Goal: Answer question/provide support: Share knowledge or assist other users

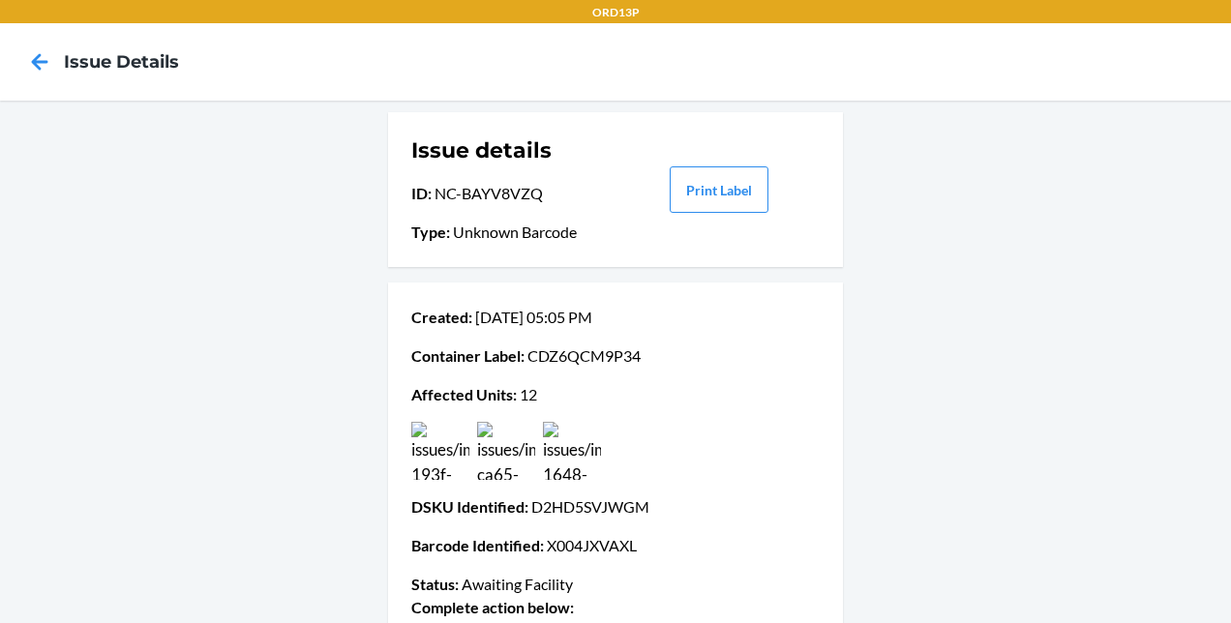
drag, startPoint x: 39, startPoint y: 62, endPoint x: 549, endPoint y: 86, distance: 510.4
click at [549, 86] on nav "Issue details" at bounding box center [615, 61] width 1231 height 77
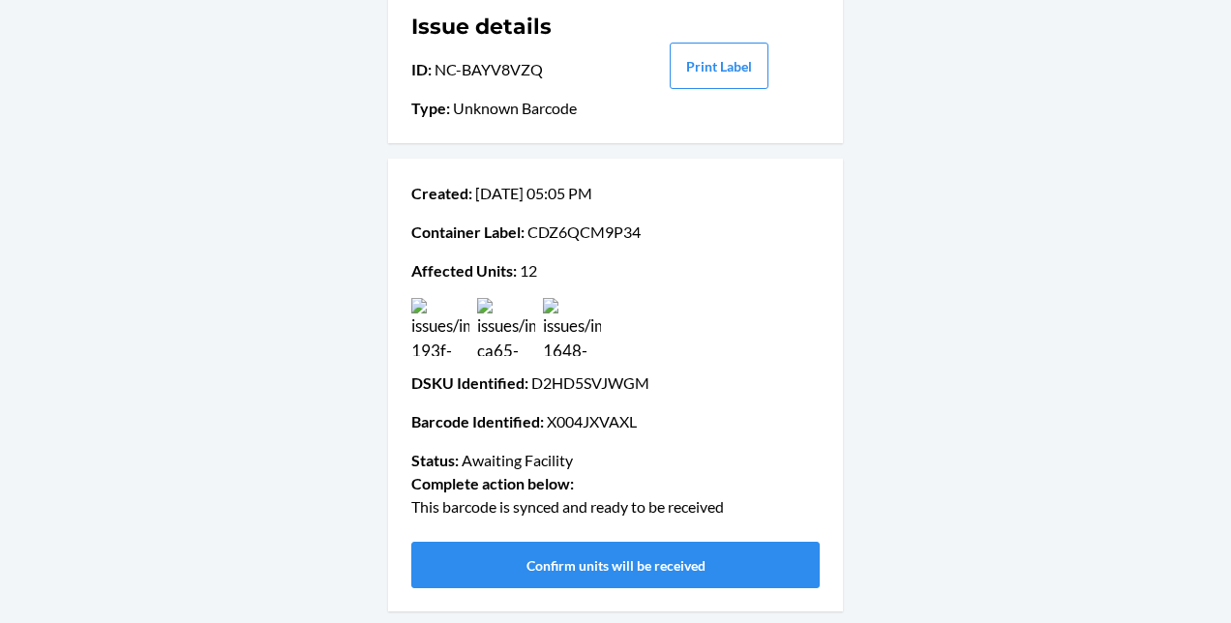
click at [592, 381] on p "DSKU Identified : D2HD5SVJWGM" at bounding box center [615, 383] width 408 height 23
copy p "D2HD5SVJWGM"
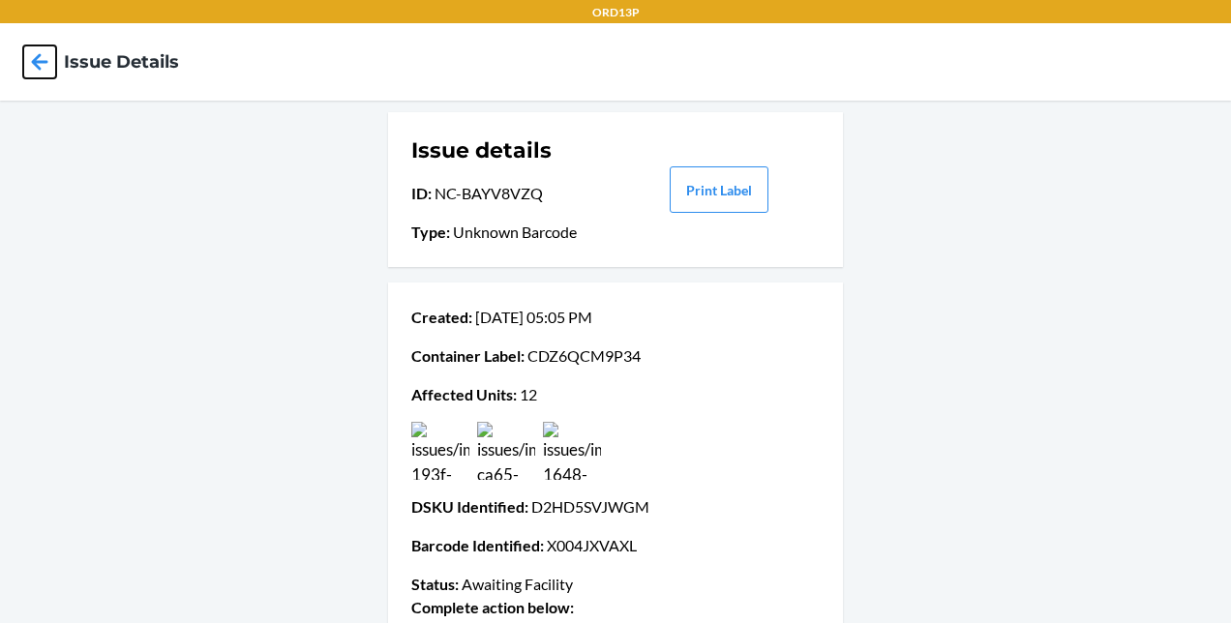
click at [28, 63] on icon at bounding box center [39, 61] width 33 height 33
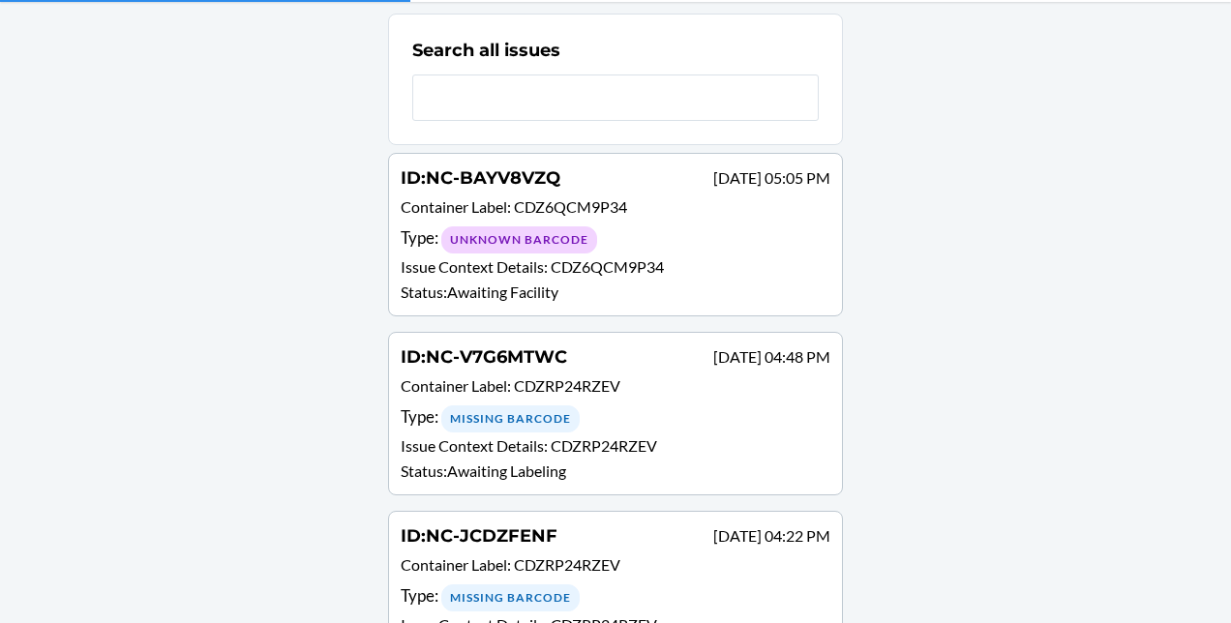
scroll to position [139, 0]
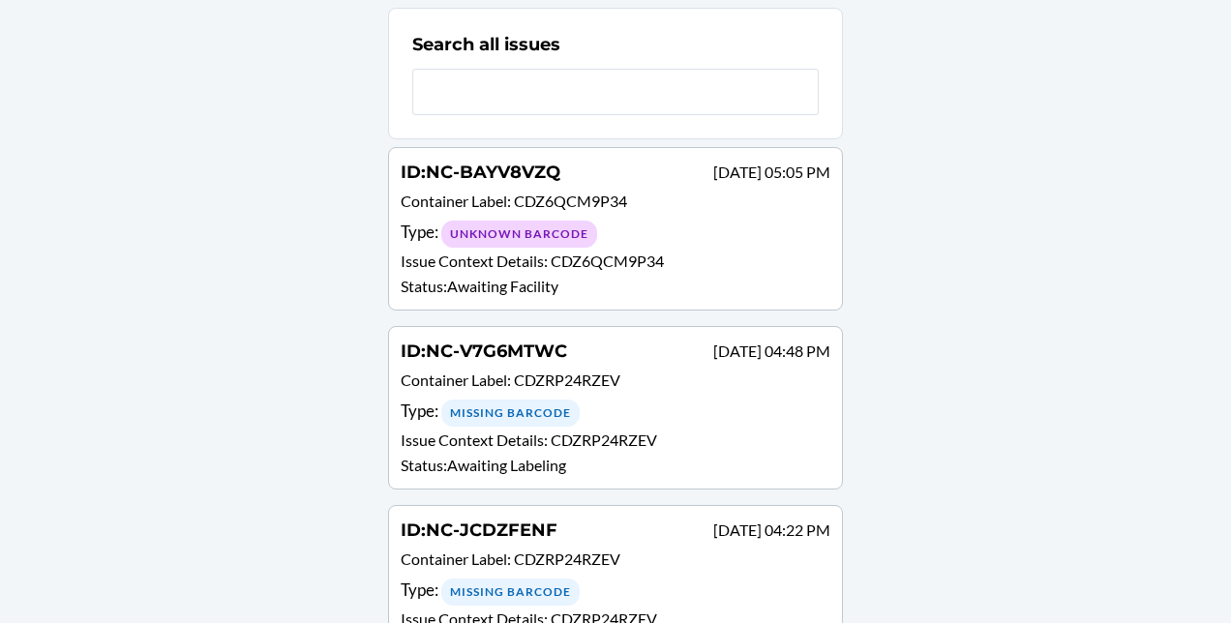
click at [613, 387] on p "Container Label : CDZRP24RZEV" at bounding box center [616, 383] width 430 height 28
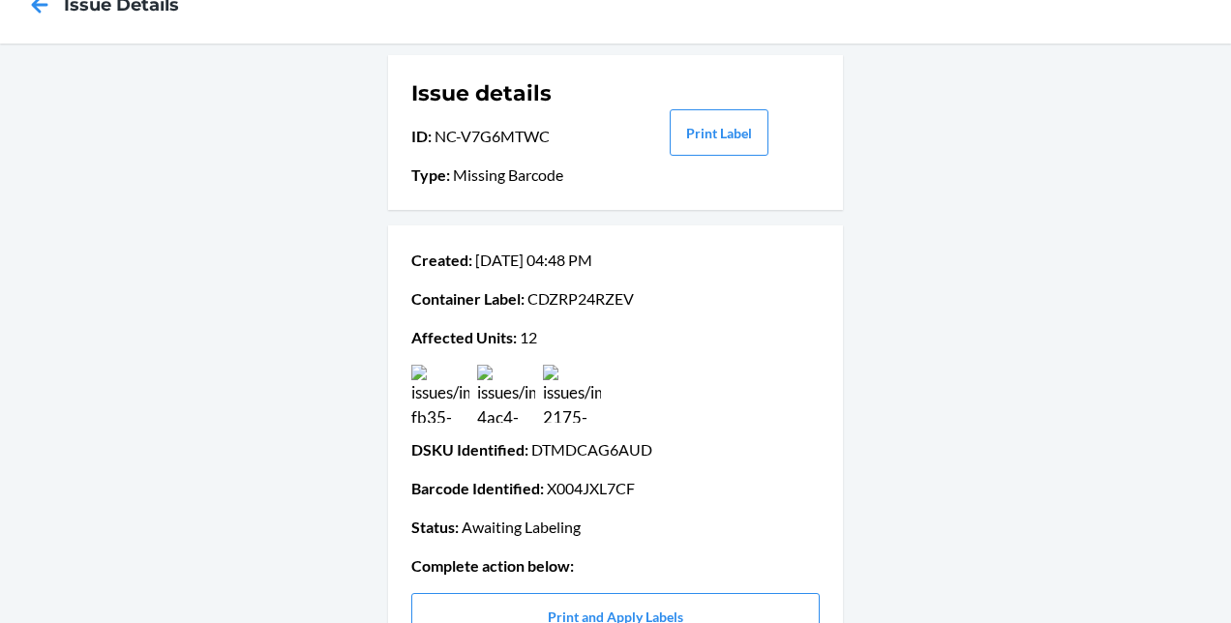
scroll to position [20, 0]
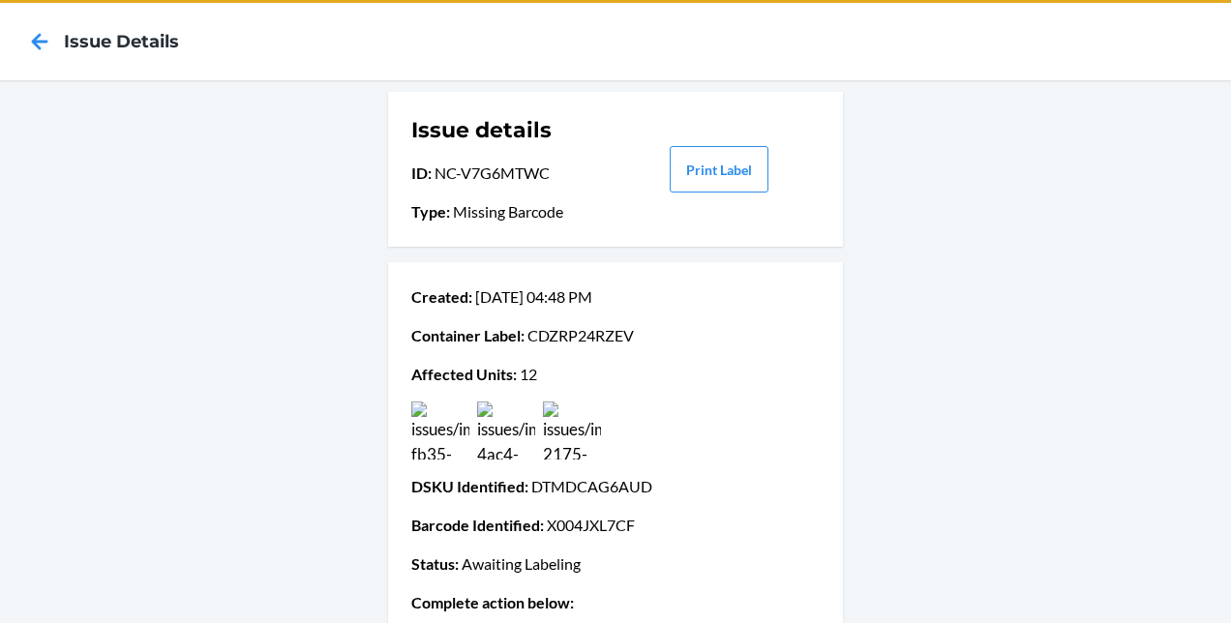
click at [613, 341] on p "Container Label : CDZRP24RZEV" at bounding box center [615, 335] width 408 height 23
copy p "CDZRP24RZEV"
click at [565, 488] on p "DSKU Identified : DTMDCAG6AUD" at bounding box center [615, 486] width 408 height 23
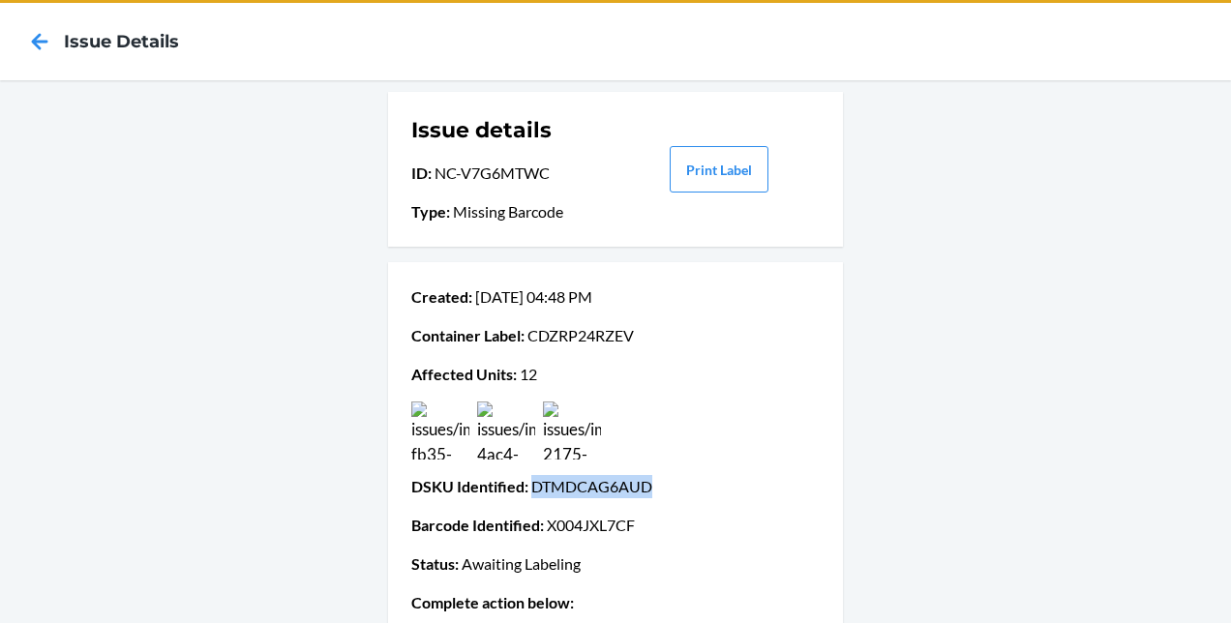
copy p "DTMDCAG6AUD"
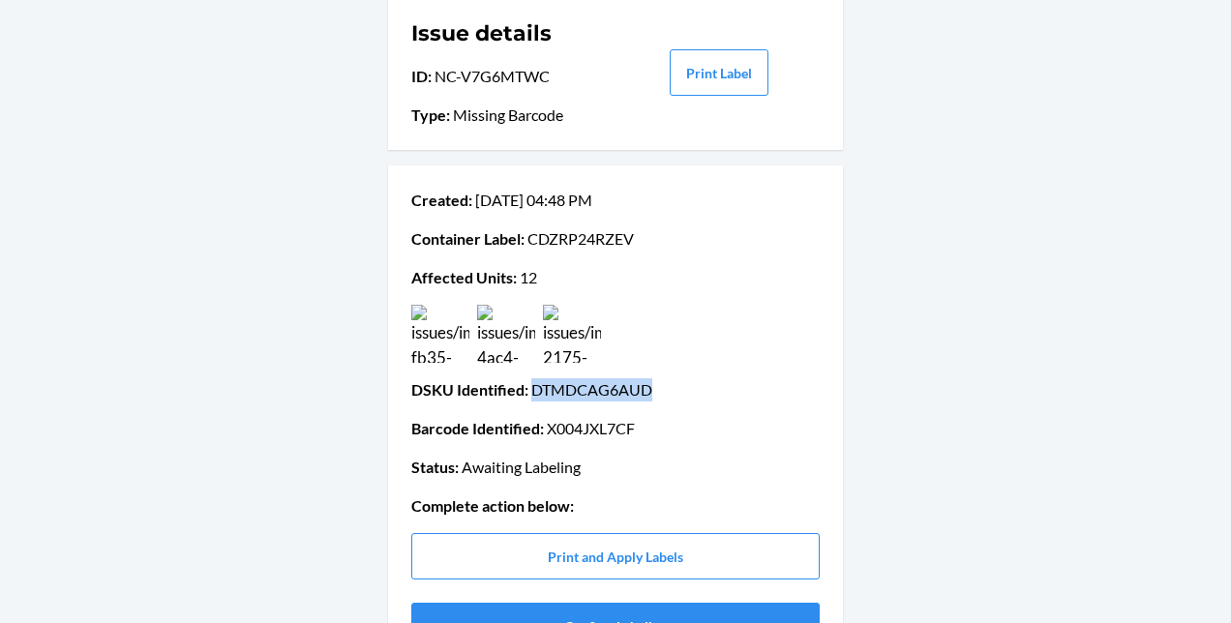
scroll to position [116, 0]
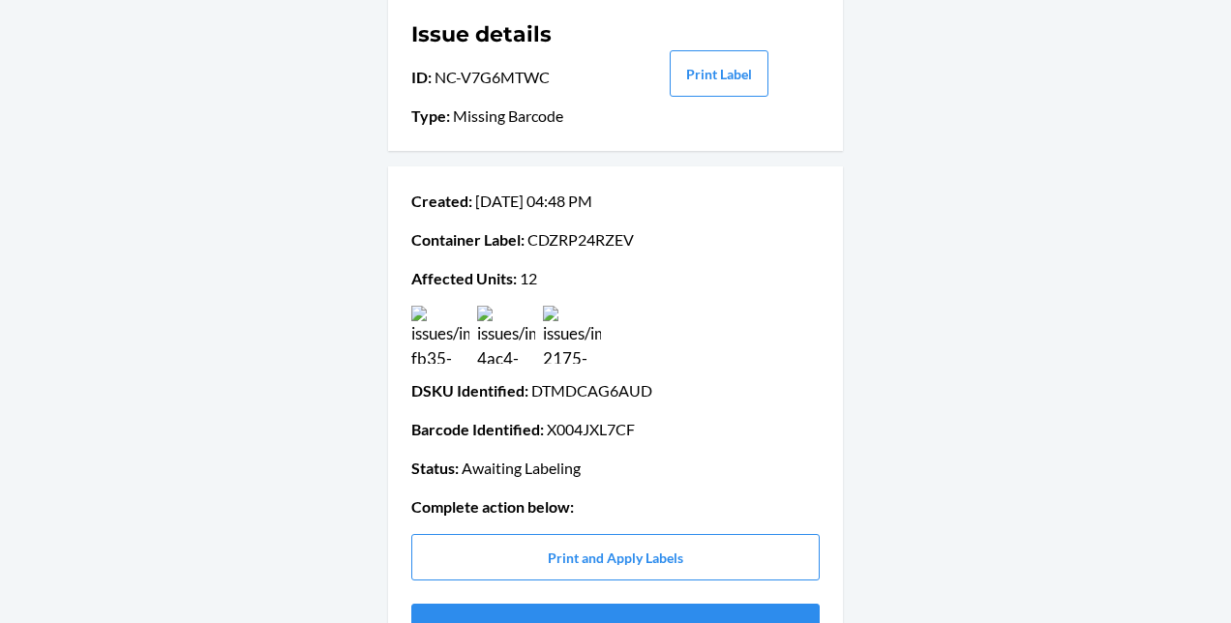
click at [348, 358] on div "Issue details ID : NC-V7G6MTWC Type : Missing Barcode Print Label Created : [DA…" at bounding box center [615, 335] width 1231 height 700
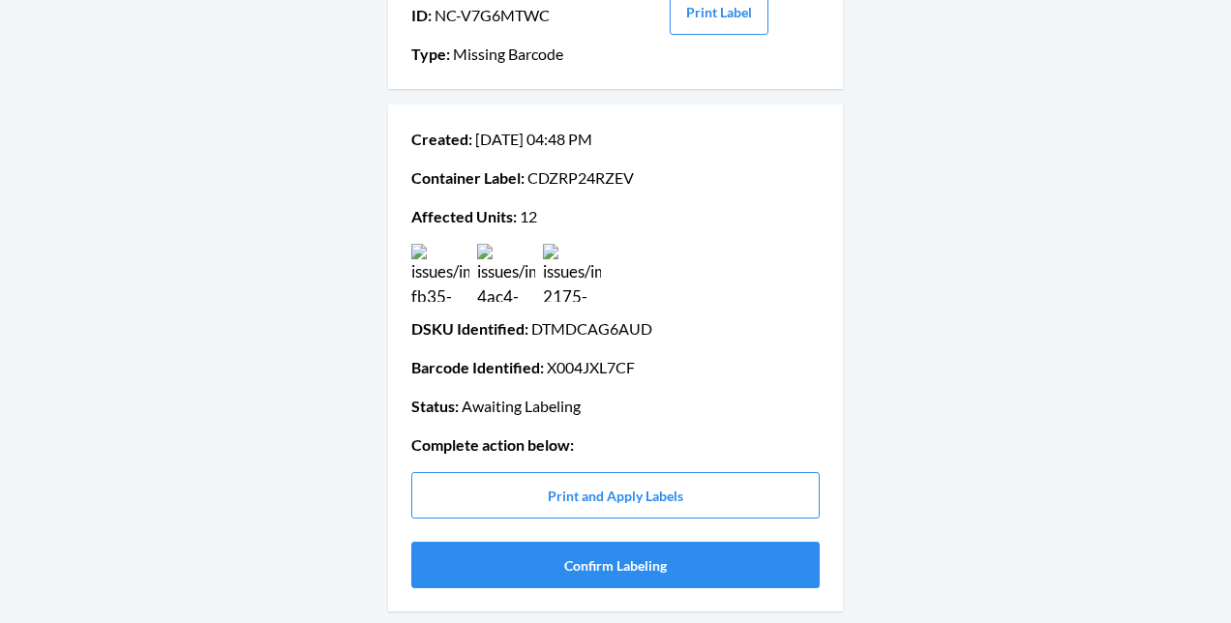
scroll to position [0, 0]
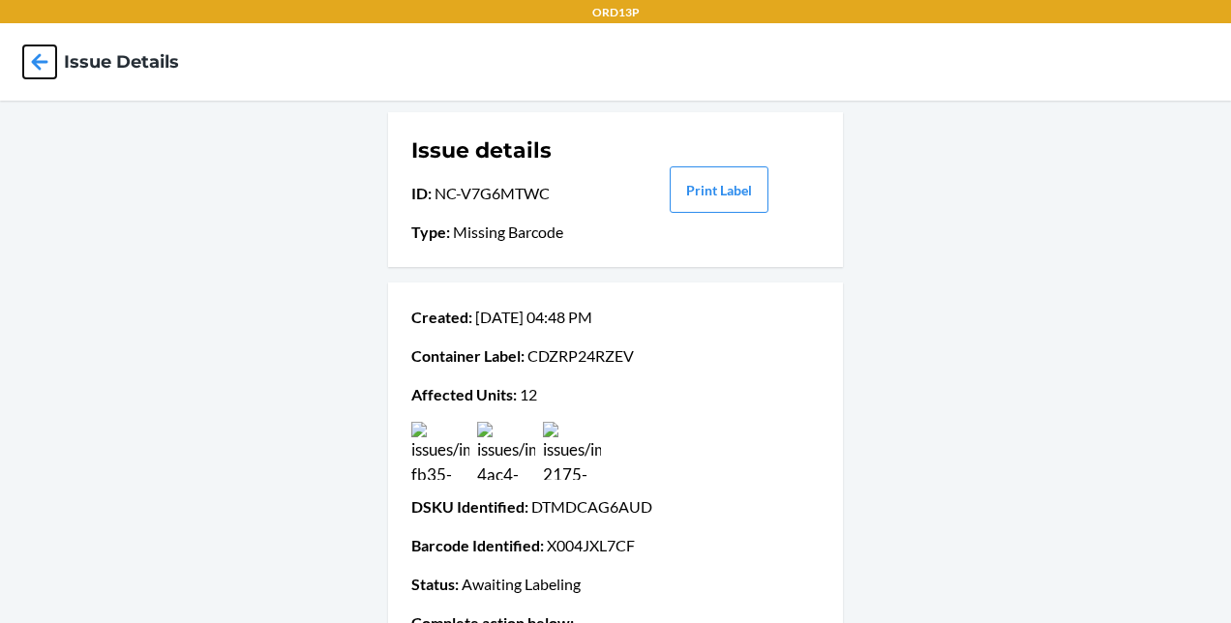
click at [45, 62] on icon at bounding box center [40, 61] width 16 height 16
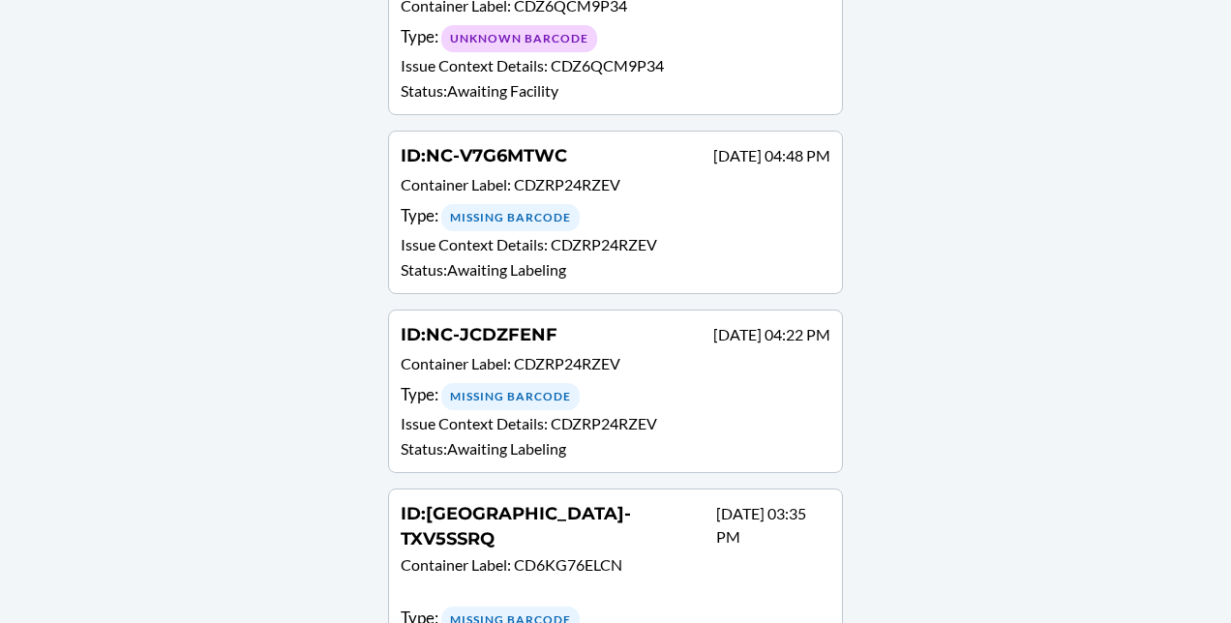
scroll to position [336, 0]
click at [598, 353] on span "CDZRP24RZEV" at bounding box center [567, 362] width 106 height 18
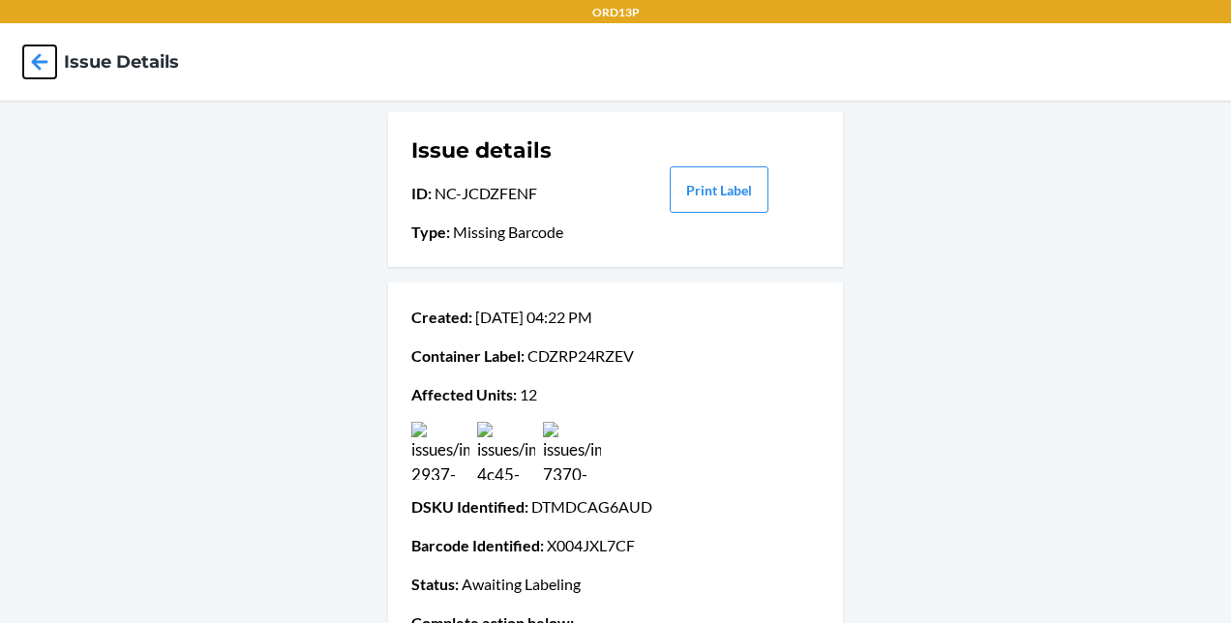
click at [43, 50] on icon at bounding box center [39, 61] width 33 height 33
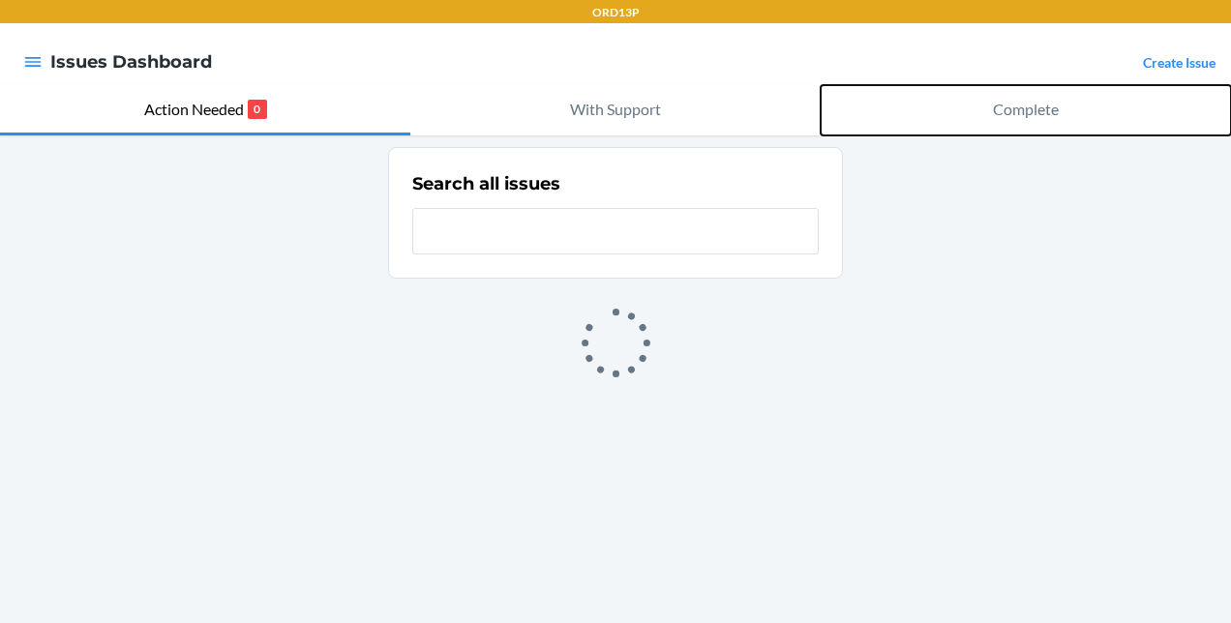
drag, startPoint x: 1013, startPoint y: 114, endPoint x: 909, endPoint y: 104, distance: 104.1
click at [909, 104] on button "Complete" at bounding box center [1025, 110] width 410 height 50
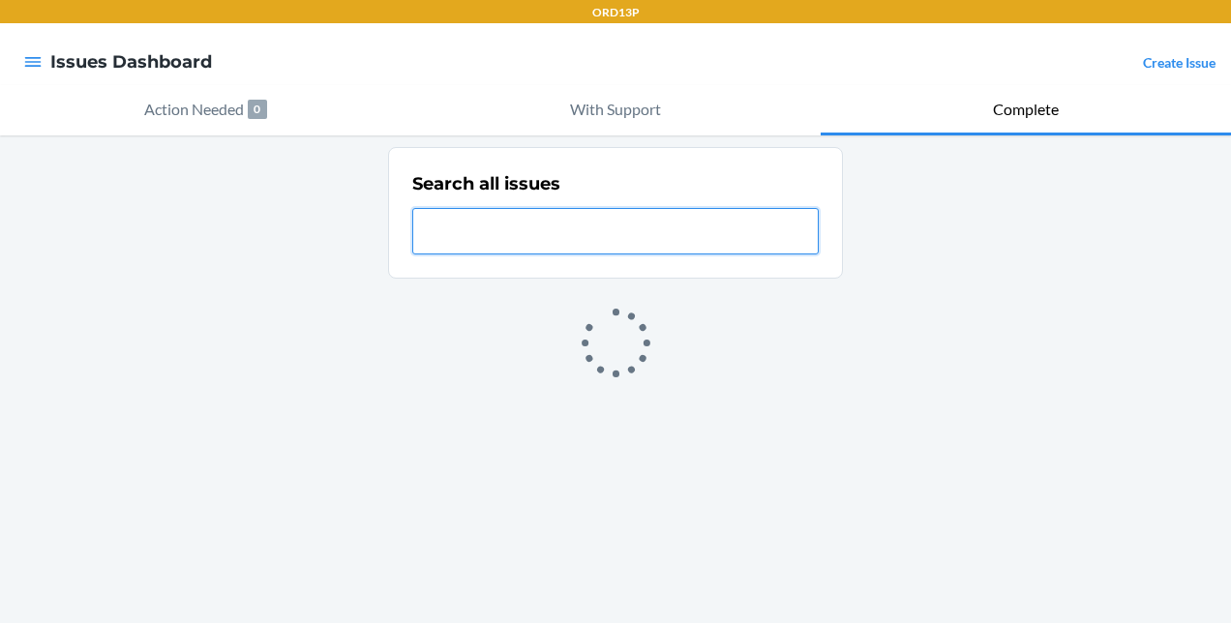
click at [540, 246] on input "text" at bounding box center [615, 231] width 406 height 46
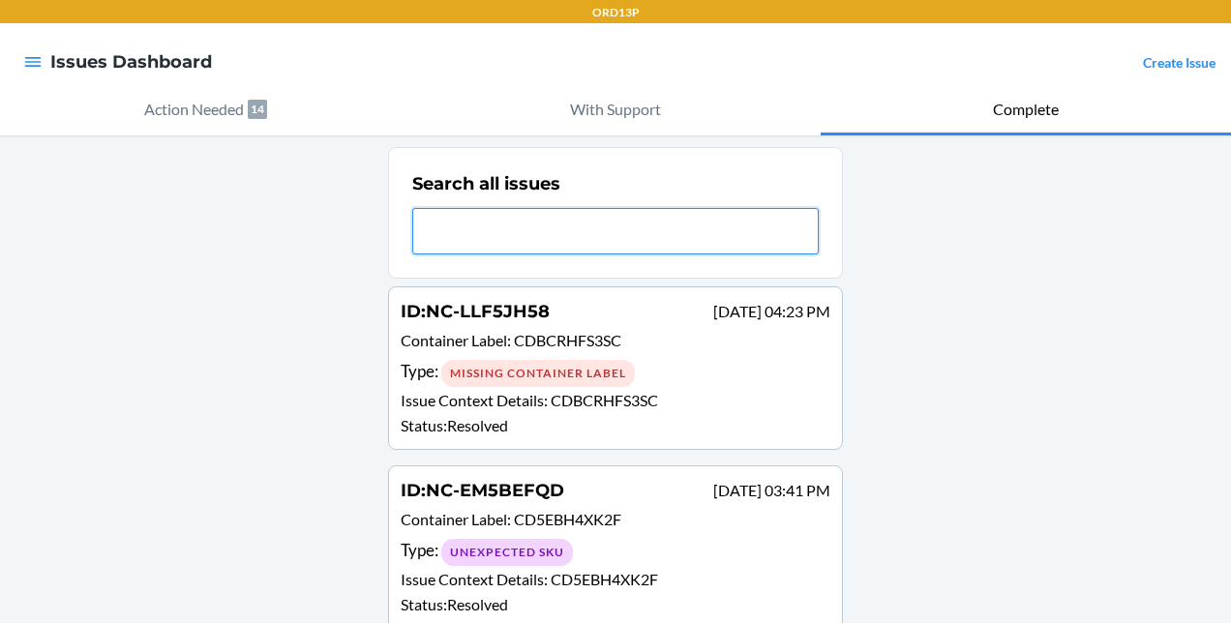
click at [541, 227] on input "text" at bounding box center [615, 231] width 406 height 46
paste input "DTMDCAG6AUD"
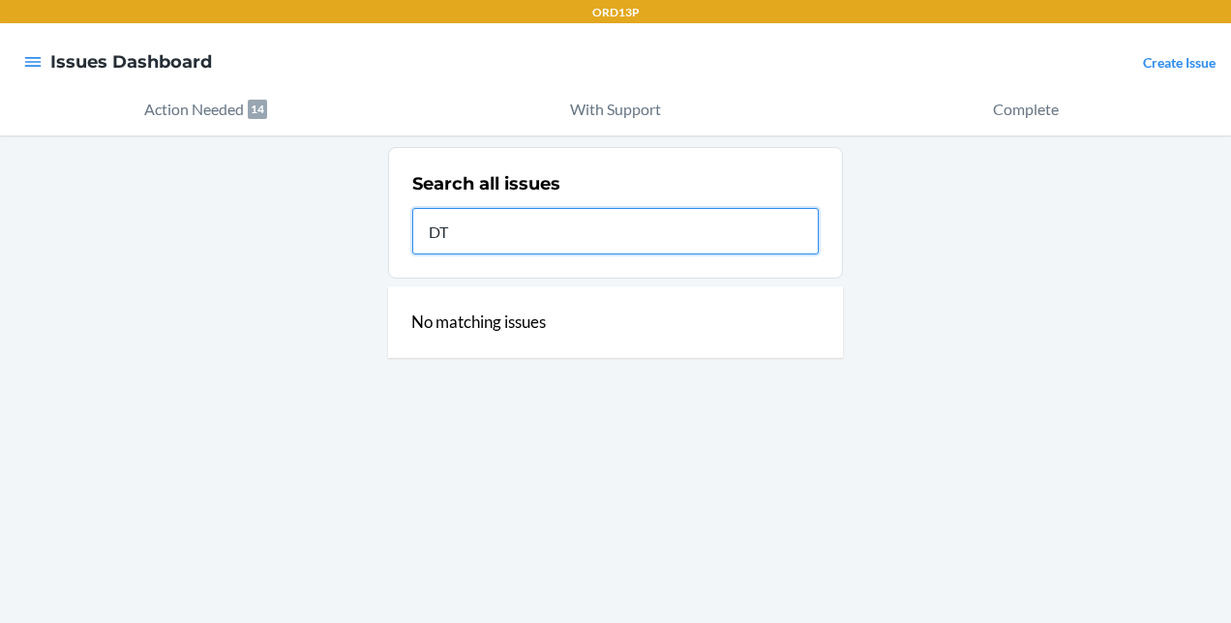
type input "D"
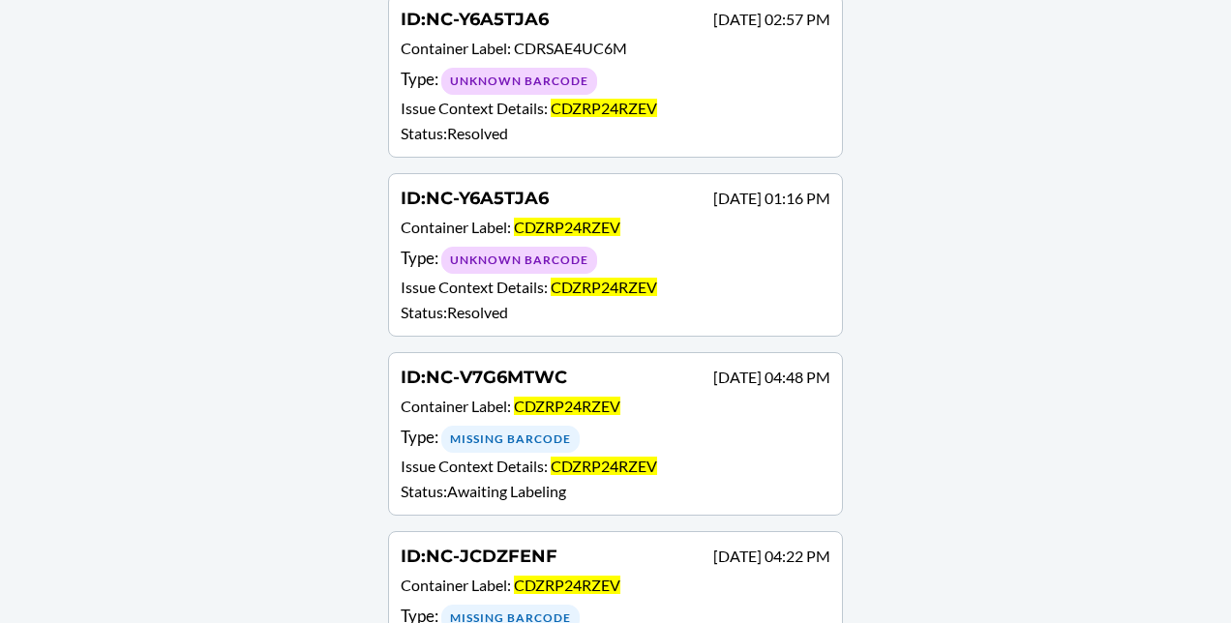
scroll to position [292, 0]
type input "CDZRP24RZEV"
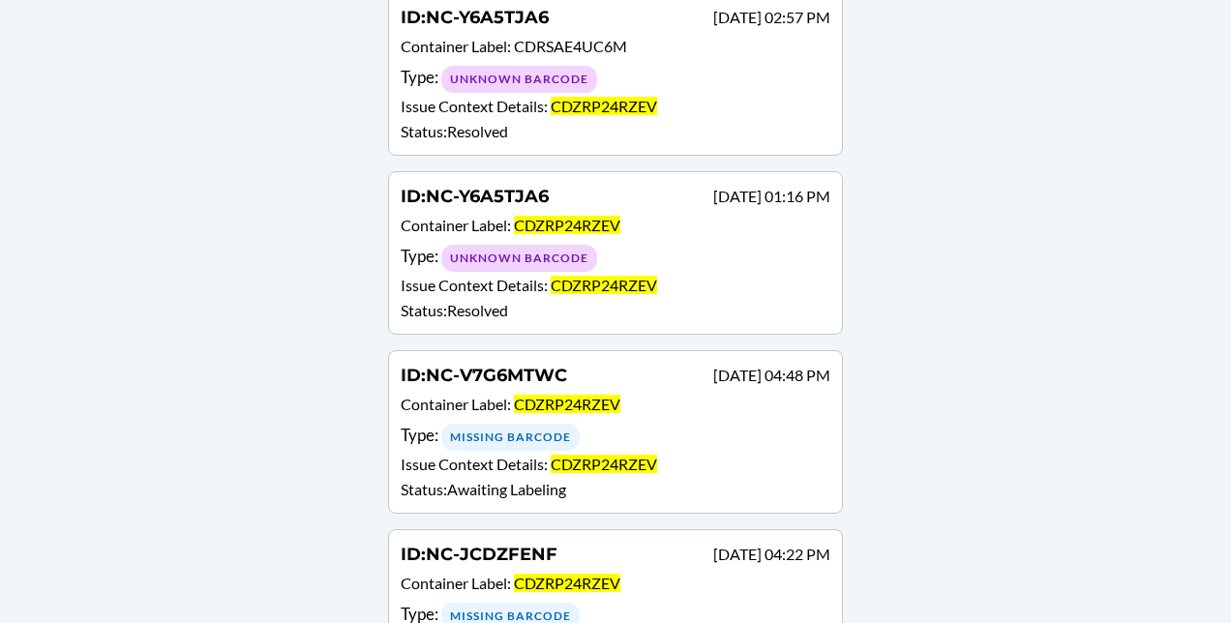
scroll to position [296, 0]
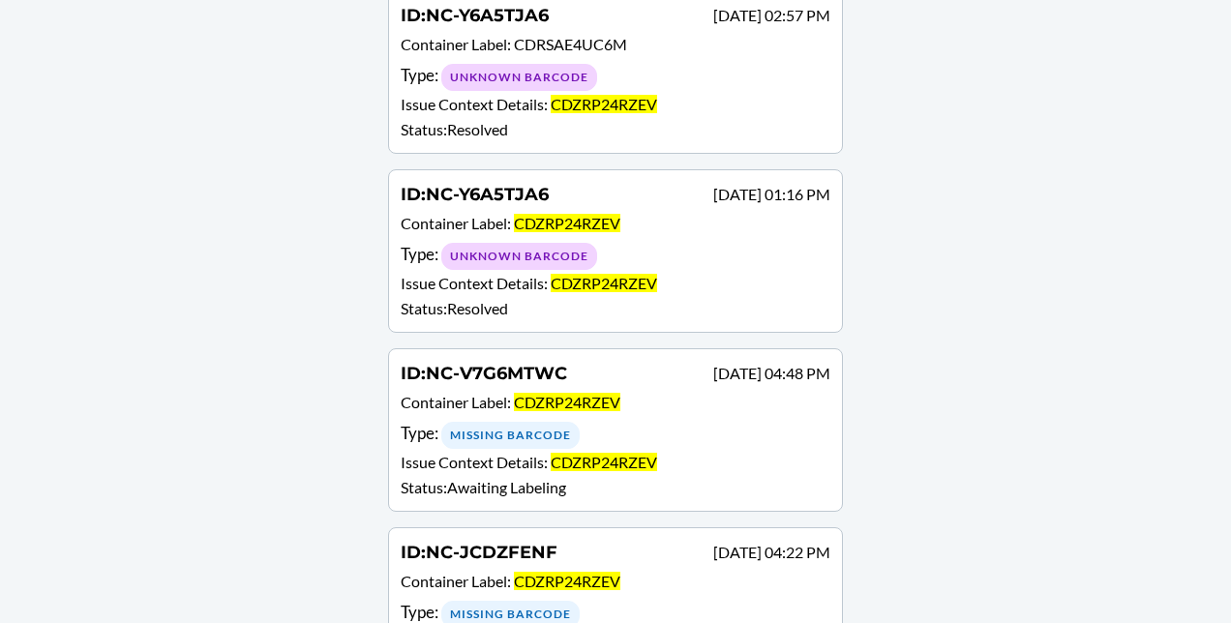
drag, startPoint x: 575, startPoint y: 279, endPoint x: 905, endPoint y: 337, distance: 335.0
click at [905, 337] on div "Search all issues CDZRP24RZEV ID : NC-Y6A5TJA6 [DATE] 02:57 PM Container Label …" at bounding box center [615, 278] width 1231 height 878
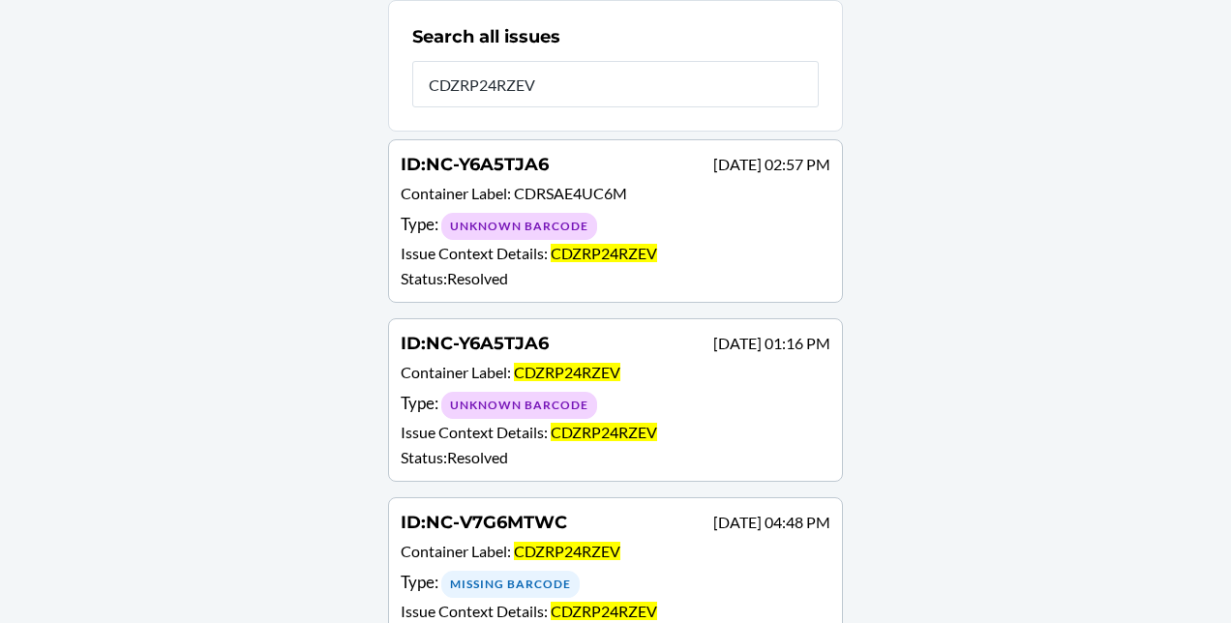
scroll to position [0, 0]
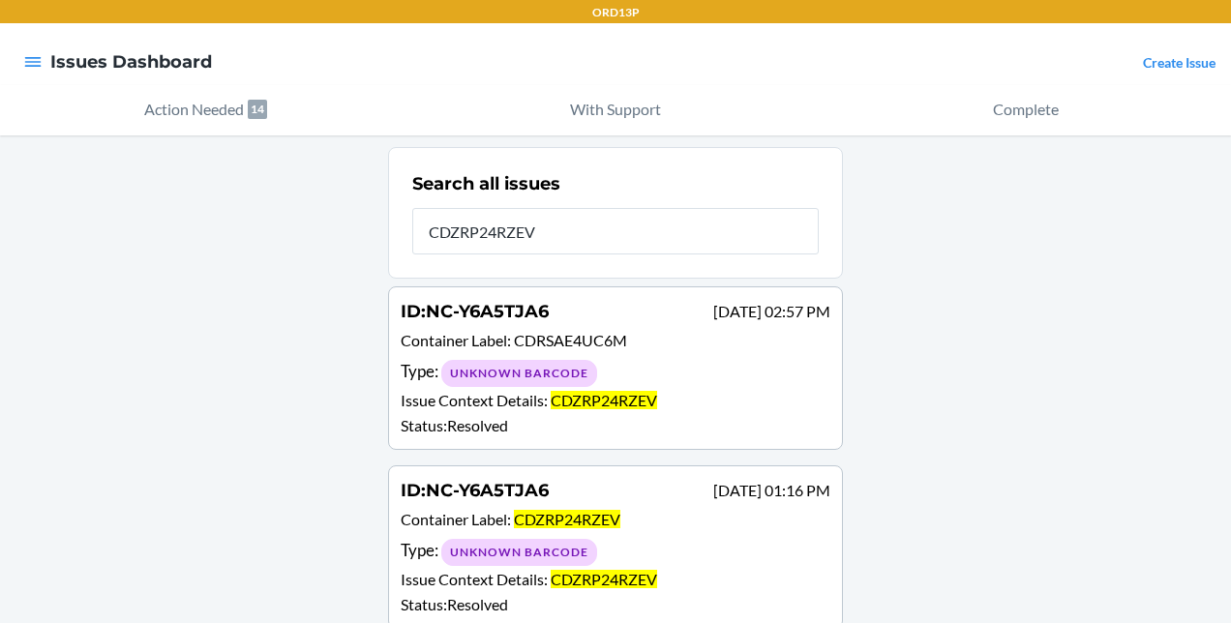
click at [48, 62] on div at bounding box center [32, 62] width 35 height 41
click at [28, 57] on icon "button" at bounding box center [32, 61] width 19 height 19
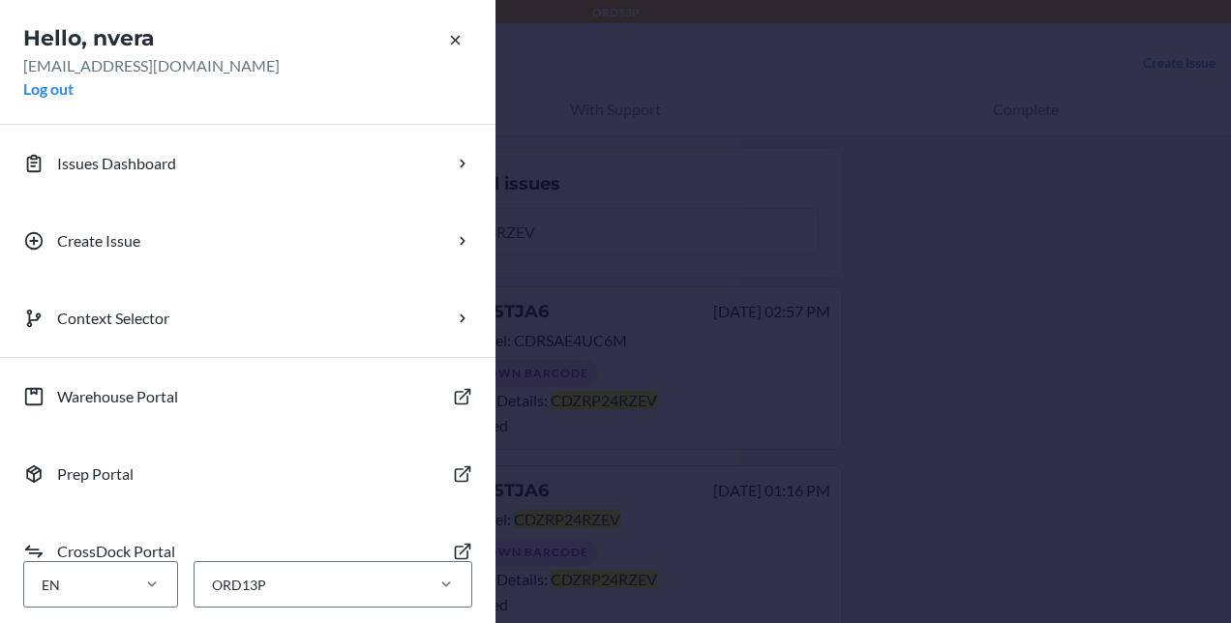
click at [613, 141] on div "Hello, nvera [EMAIL_ADDRESS][DOMAIN_NAME] Log out Issues Dashboard Create Issue…" at bounding box center [615, 311] width 1231 height 623
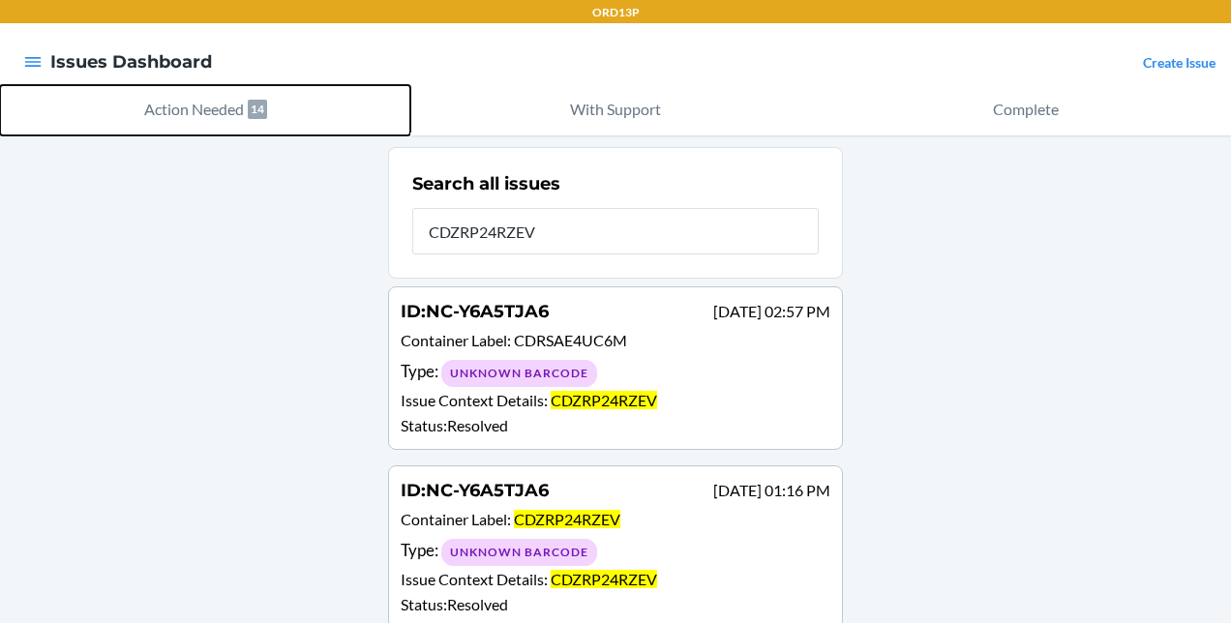
click at [195, 104] on p "Action Needed" at bounding box center [194, 109] width 100 height 23
click at [280, 121] on button "Action Needed 14" at bounding box center [205, 110] width 410 height 50
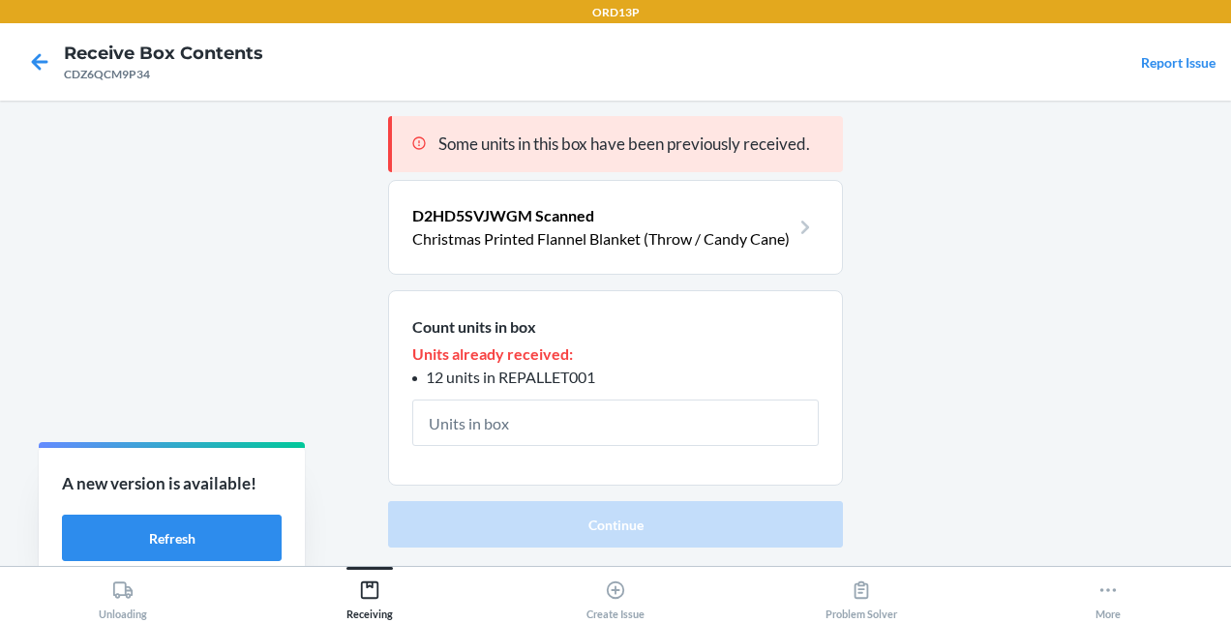
click at [729, 316] on section "Count units in box Units already received: 12 units in REPALLET001" at bounding box center [615, 388] width 455 height 196
click at [526, 224] on p "D2HD5SVJWGM Scanned" at bounding box center [600, 215] width 377 height 23
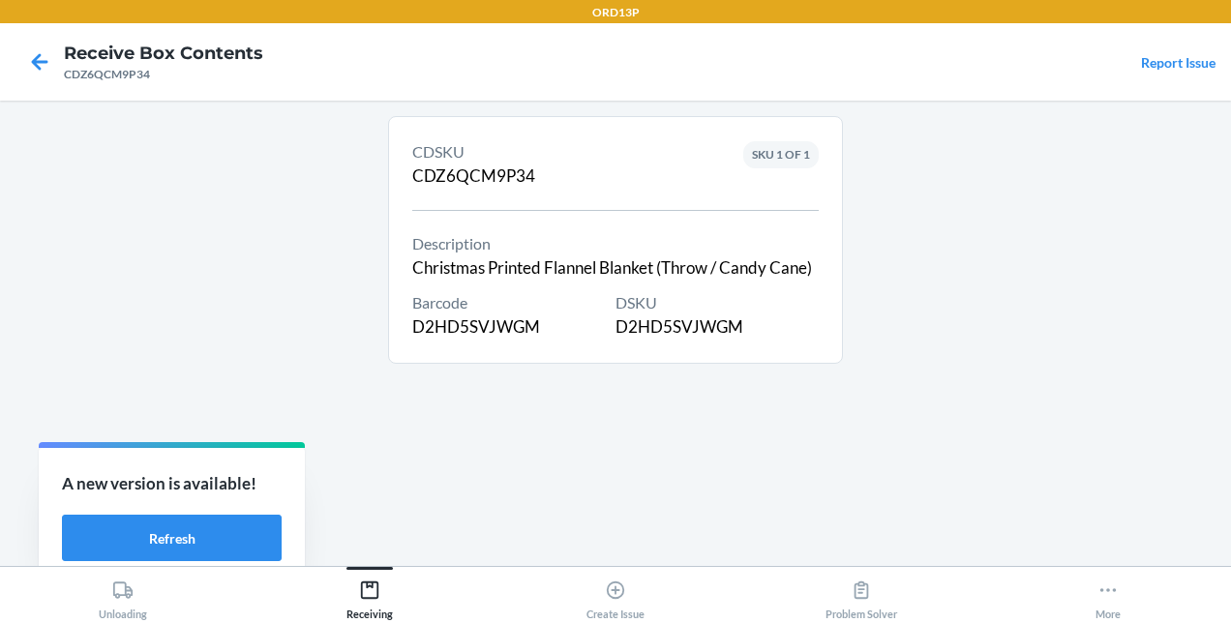
click at [644, 333] on div "DSKU D2HD5SVJWGM" at bounding box center [716, 315] width 203 height 48
copy div "D2HD5SVJWGM"
click at [521, 188] on div "CDSKU CDZ6QCM9P34" at bounding box center [473, 164] width 123 height 48
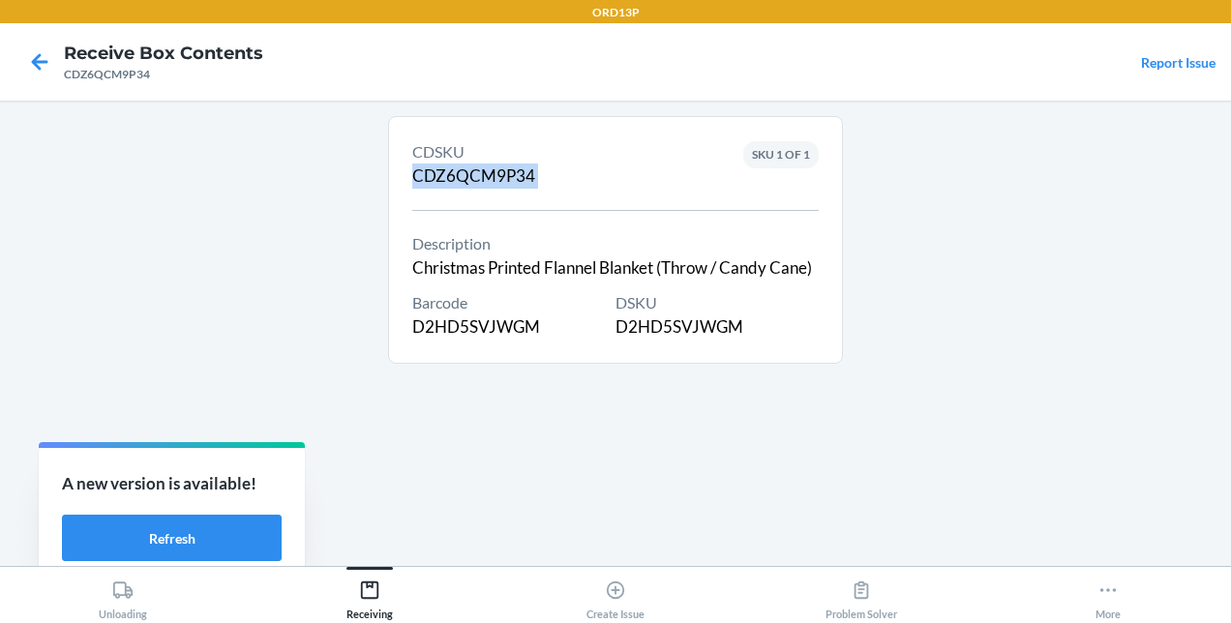
copy div "CDZ6QCM9P34"
click at [654, 336] on div "DSKU D2HD5SVJWGM" at bounding box center [716, 315] width 203 height 48
click at [658, 330] on div "DSKU D2HD5SVJWGM" at bounding box center [716, 315] width 203 height 48
copy div "D2HD5SVJWGM"
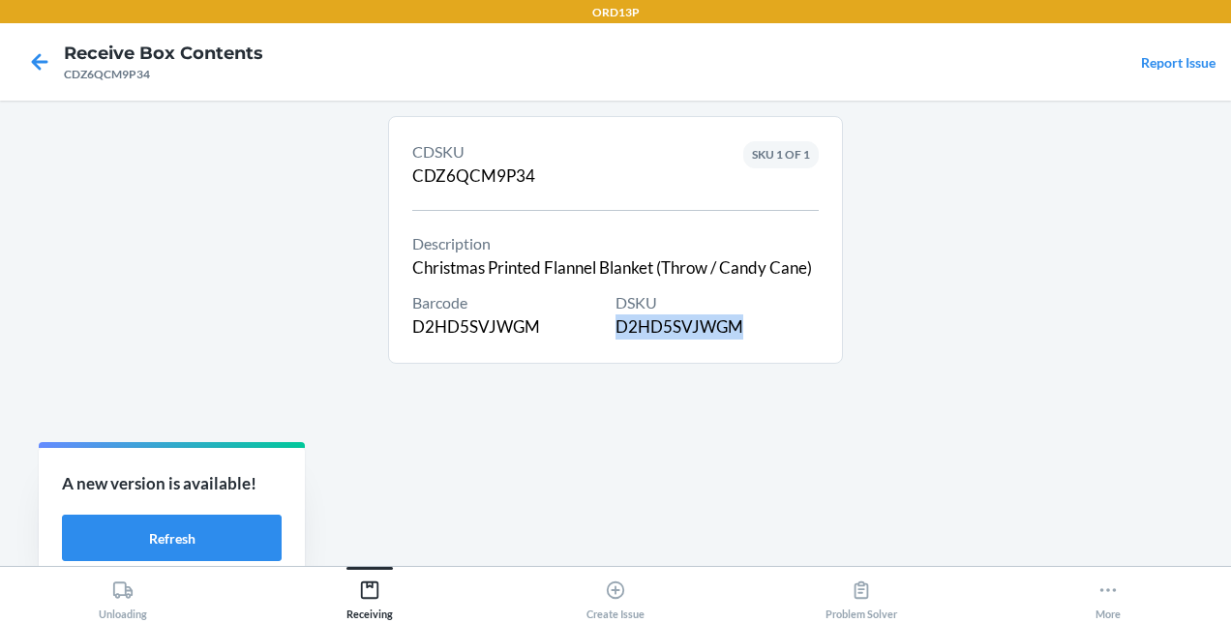
click at [688, 329] on div "DSKU D2HD5SVJWGM" at bounding box center [716, 315] width 203 height 48
drag, startPoint x: 688, startPoint y: 329, endPoint x: 643, endPoint y: 328, distance: 44.5
click at [643, 328] on div "DSKU D2HD5SVJWGM" at bounding box center [716, 315] width 203 height 48
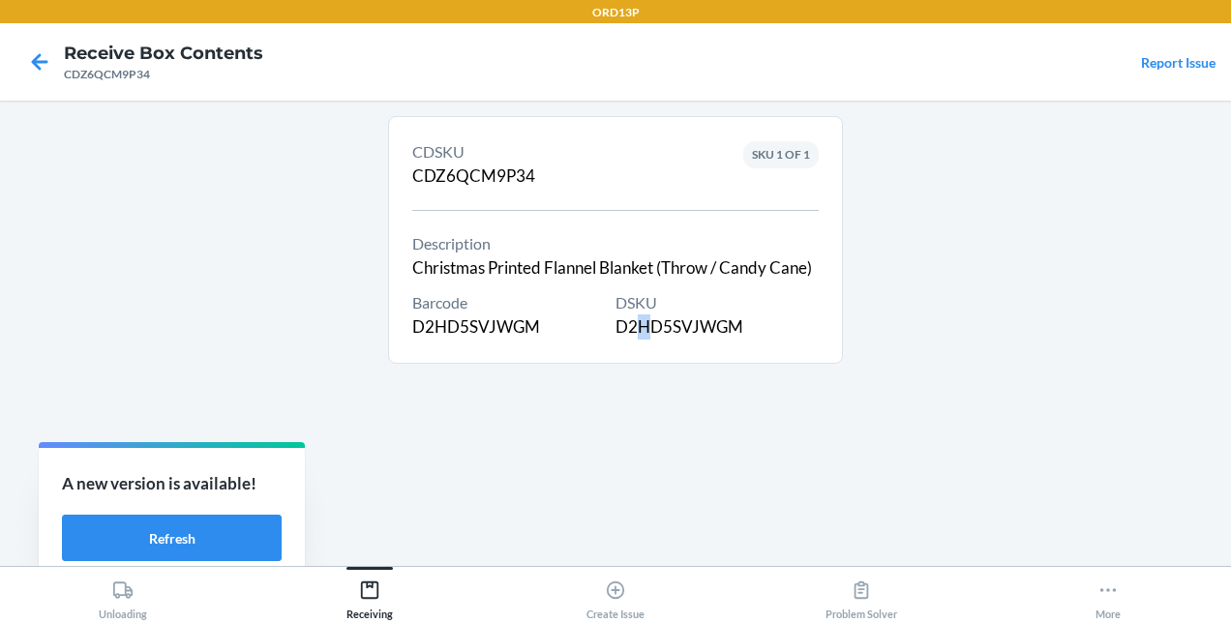
click at [643, 328] on div "DSKU D2HD5SVJWGM" at bounding box center [716, 315] width 203 height 48
drag, startPoint x: 643, startPoint y: 328, endPoint x: 611, endPoint y: 325, distance: 32.1
click at [611, 325] on div "Barcode D2HD5SVJWGM" at bounding box center [513, 315] width 203 height 48
click at [625, 325] on div "DSKU D2HD5SVJWGM" at bounding box center [716, 315] width 203 height 48
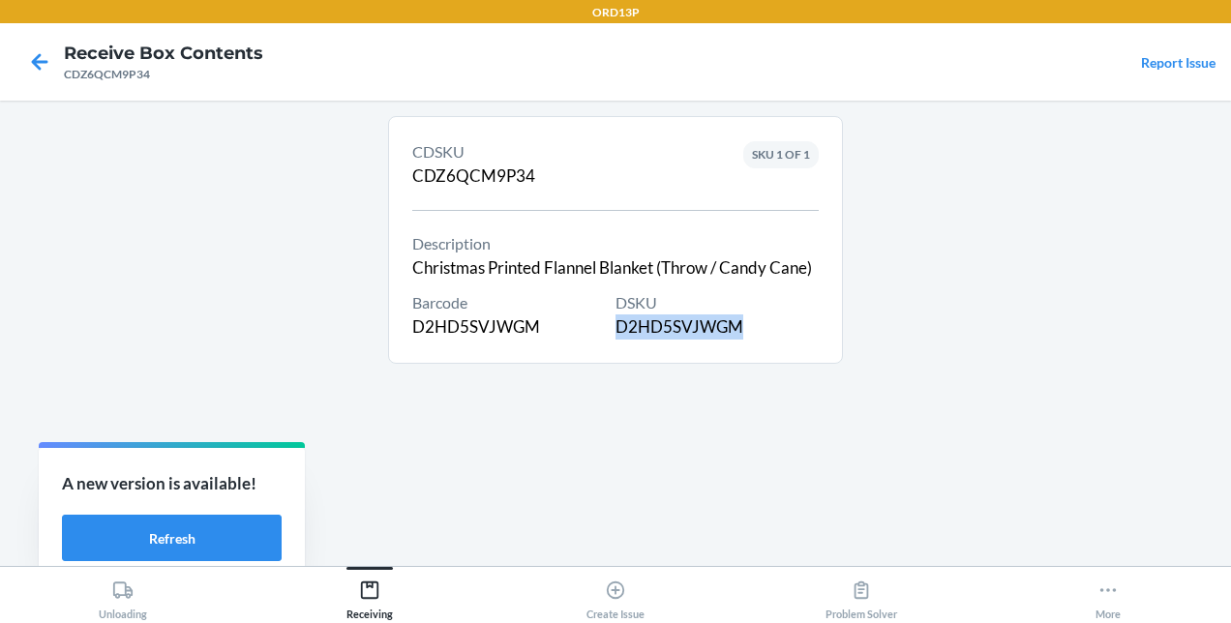
copy div "D2HD5SVJWGM"
click at [481, 166] on div "CDSKU CDZ6QCM9P34" at bounding box center [473, 164] width 123 height 48
copy div "CDZ6QCM9P34"
click at [472, 164] on div "CDSKU CDZ6QCM9P34" at bounding box center [473, 164] width 123 height 48
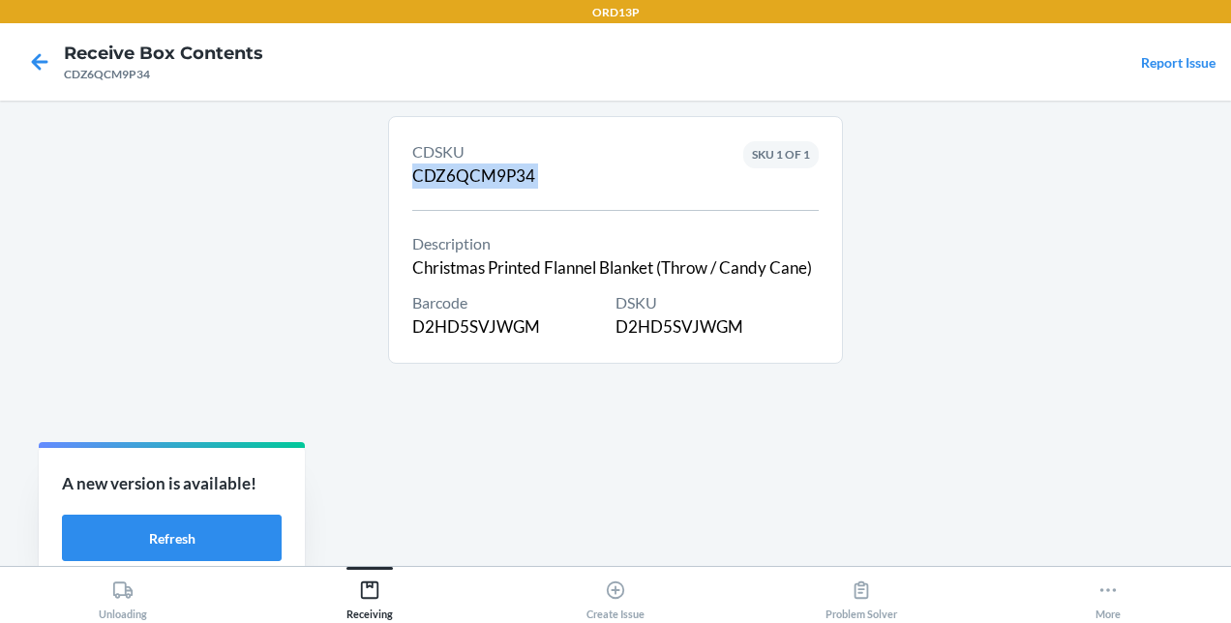
click at [472, 164] on div "CDSKU CDZ6QCM9P34" at bounding box center [473, 164] width 123 height 48
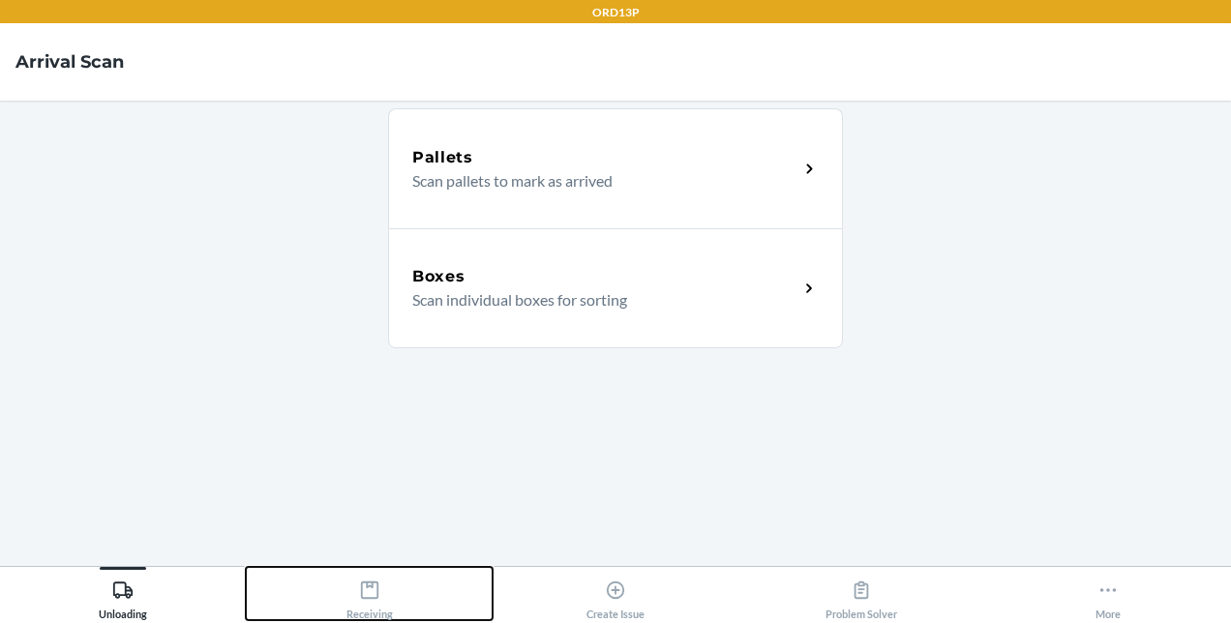
click at [356, 597] on div "Receiving" at bounding box center [369, 596] width 46 height 48
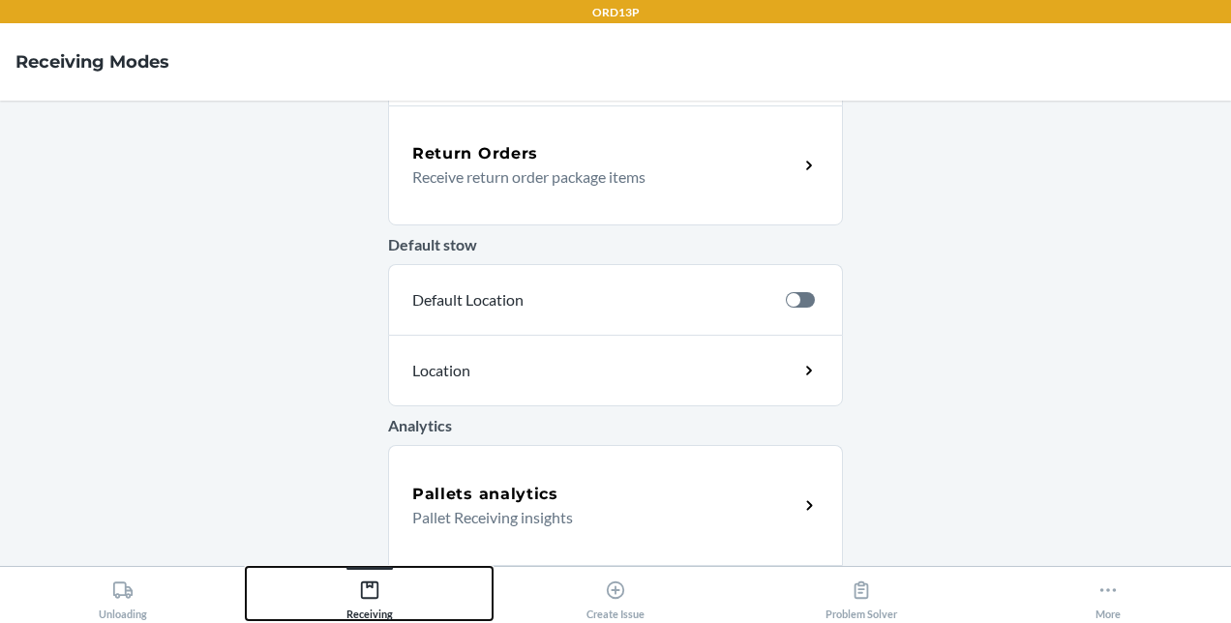
scroll to position [724, 0]
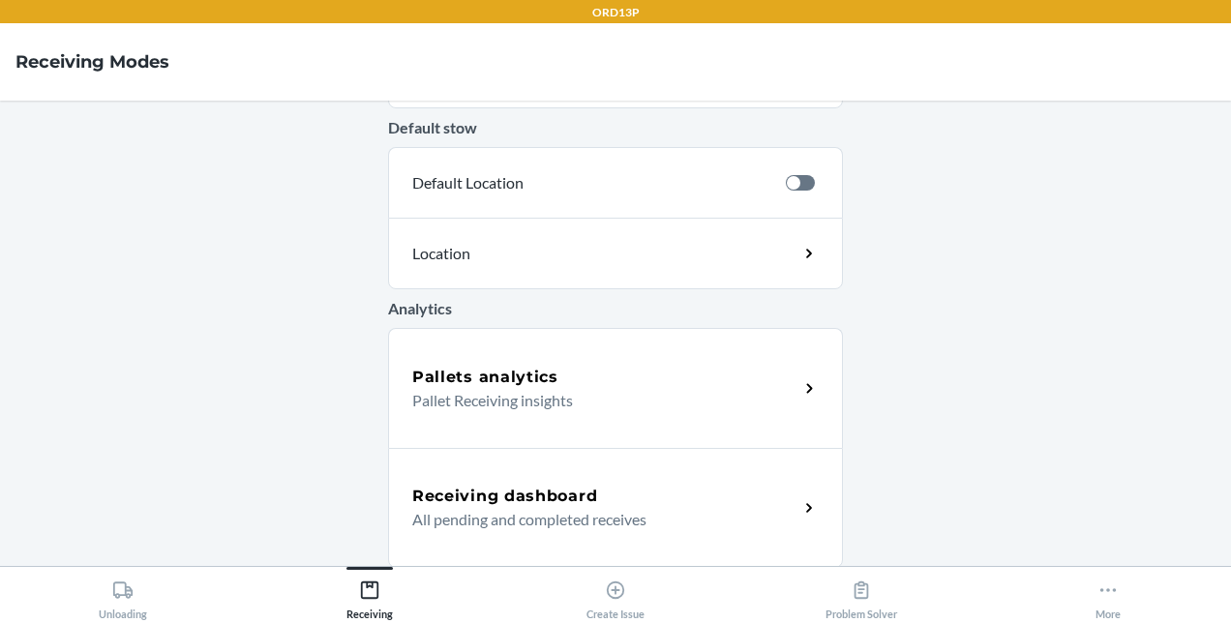
click at [561, 497] on h5 "Receiving dashboard" at bounding box center [504, 496] width 185 height 23
click at [525, 503] on h5 "Receiving dashboard" at bounding box center [504, 496] width 185 height 23
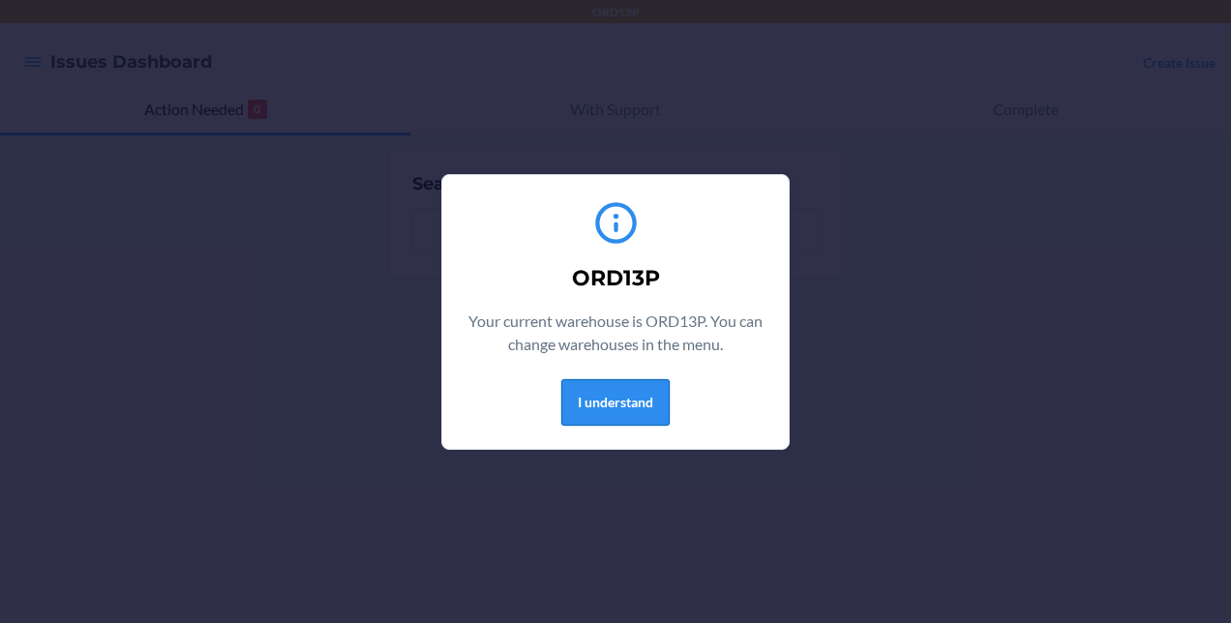
click at [581, 399] on button "I understand" at bounding box center [615, 402] width 108 height 46
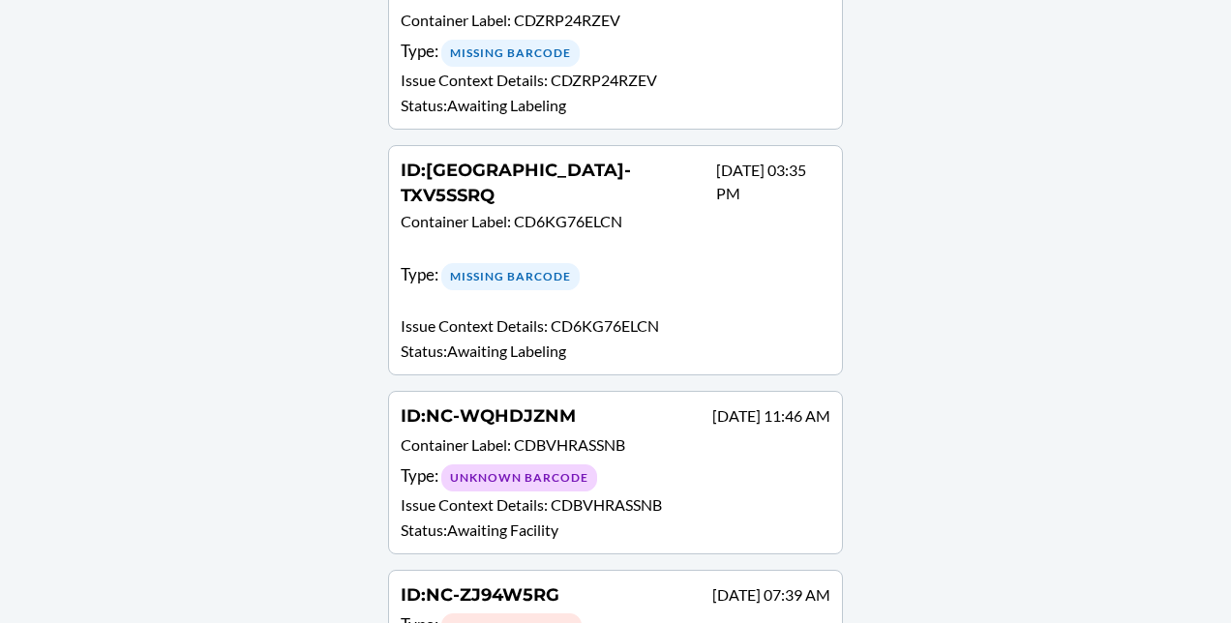
scroll to position [686, 0]
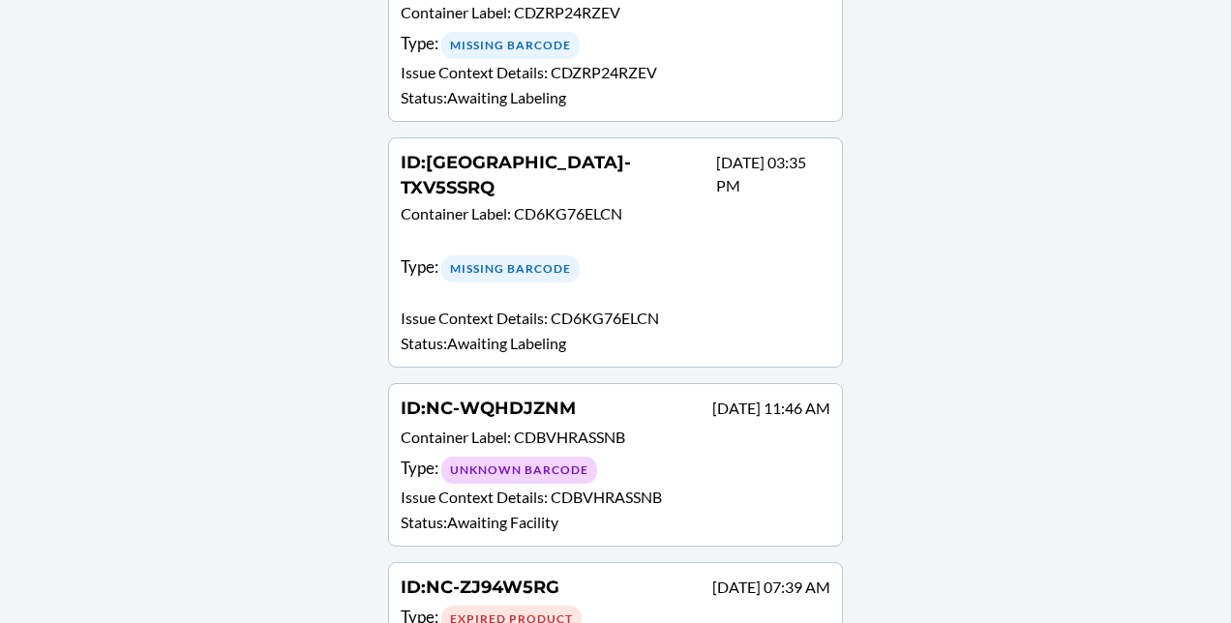
drag, startPoint x: 653, startPoint y: 234, endPoint x: 654, endPoint y: 203, distance: 31.0
drag, startPoint x: 654, startPoint y: 203, endPoint x: 626, endPoint y: 190, distance: 31.2
click at [626, 202] on p "Container Label : CD6KG76ELCN" at bounding box center [616, 227] width 430 height 50
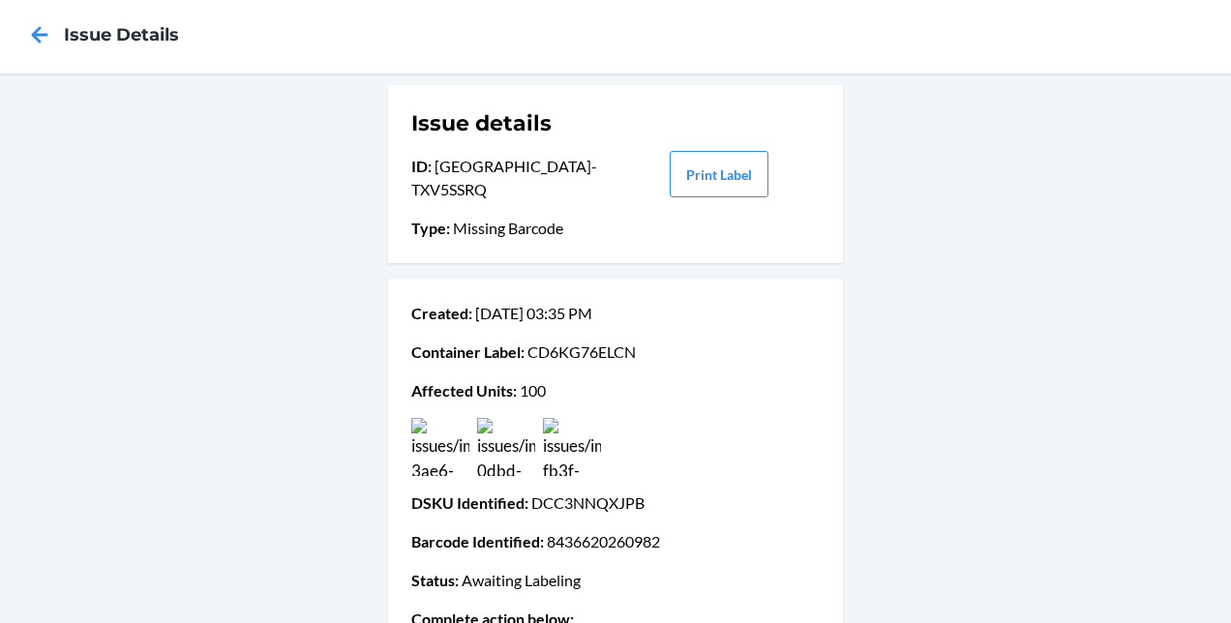
scroll to position [28, 0]
click at [573, 428] on img at bounding box center [572, 446] width 58 height 58
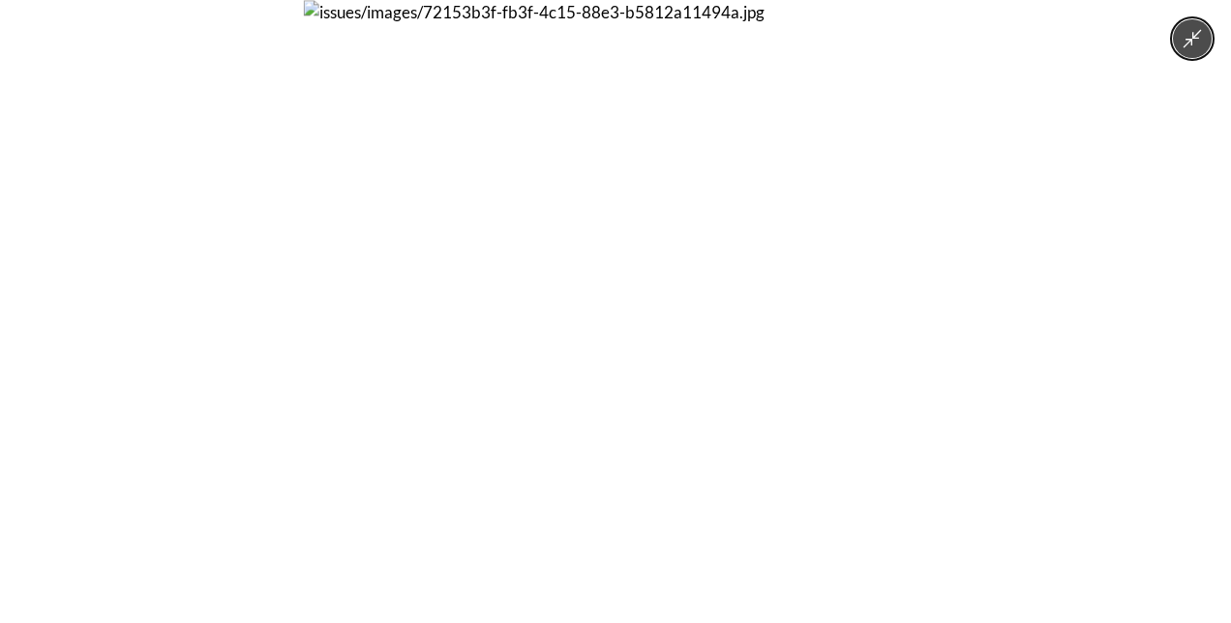
drag, startPoint x: 199, startPoint y: 443, endPoint x: 122, endPoint y: 606, distance: 180.0
click at [122, 606] on div at bounding box center [615, 311] width 1231 height 623
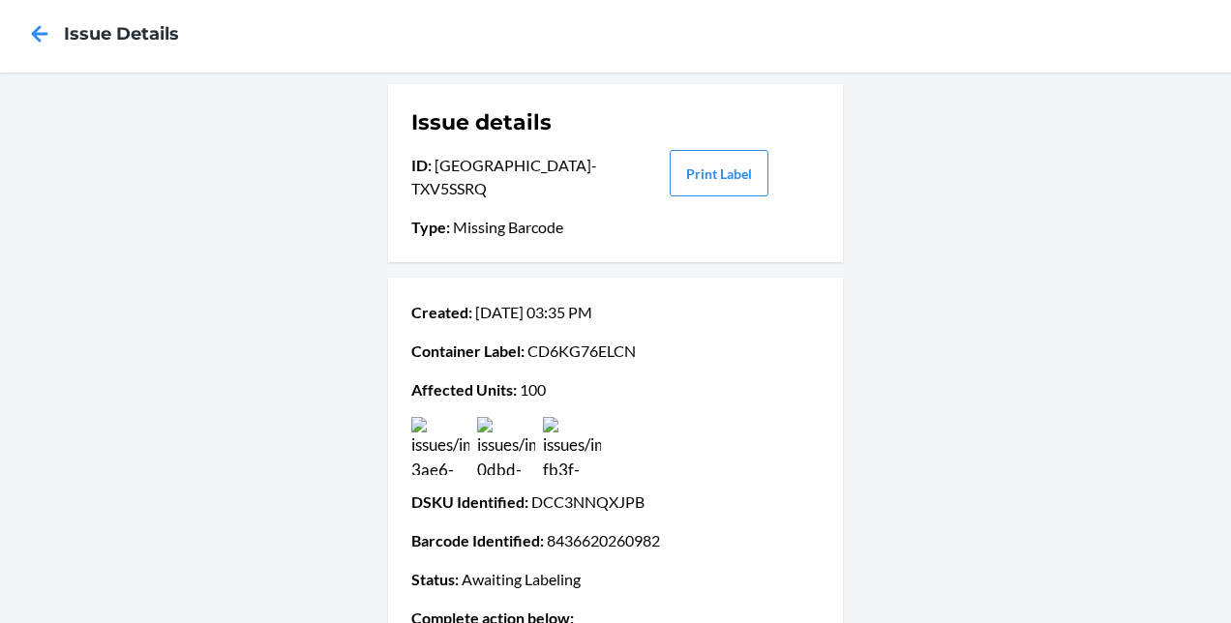
click at [482, 441] on img at bounding box center [506, 446] width 58 height 58
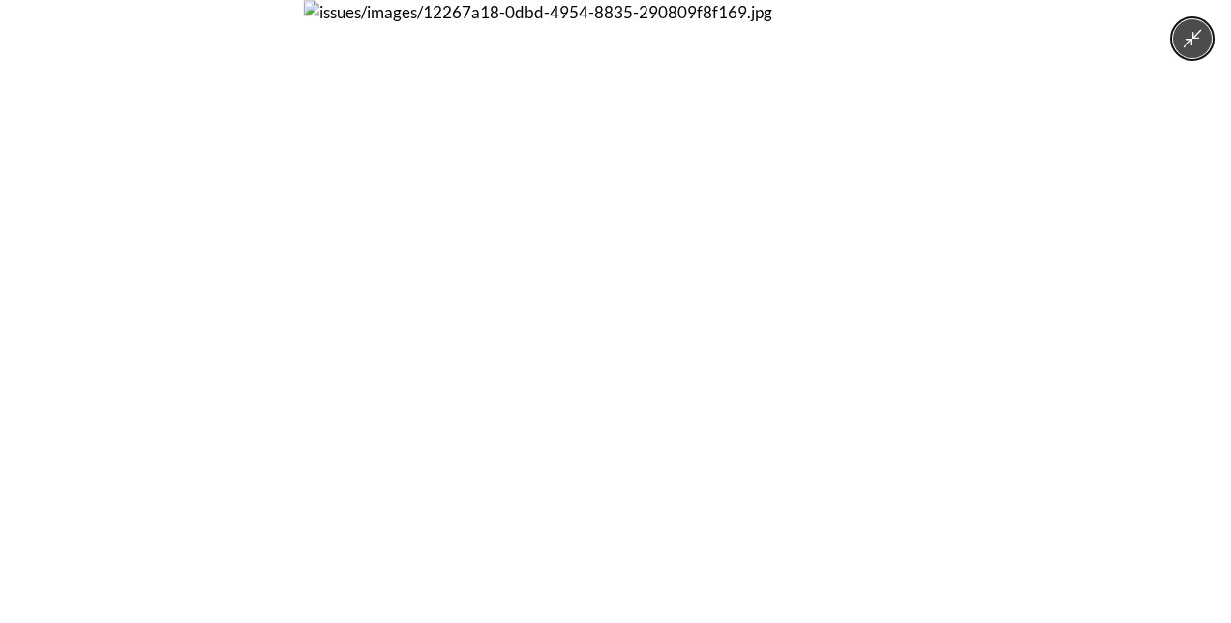
click at [219, 484] on div at bounding box center [615, 311] width 1231 height 623
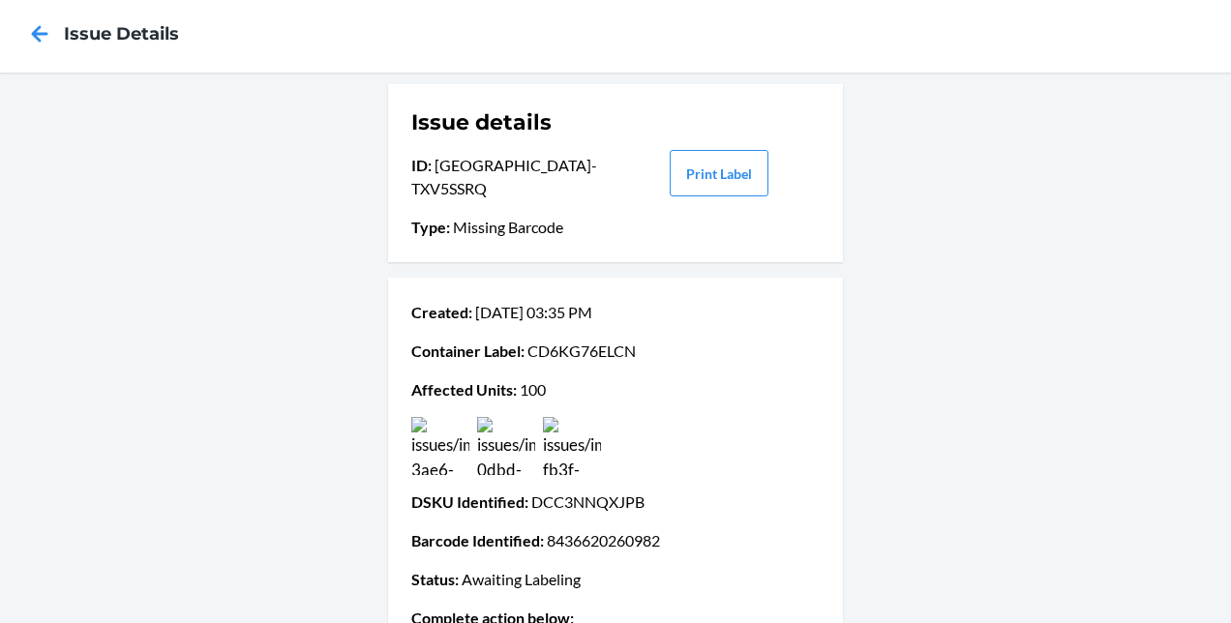
click at [432, 421] on img at bounding box center [440, 446] width 58 height 58
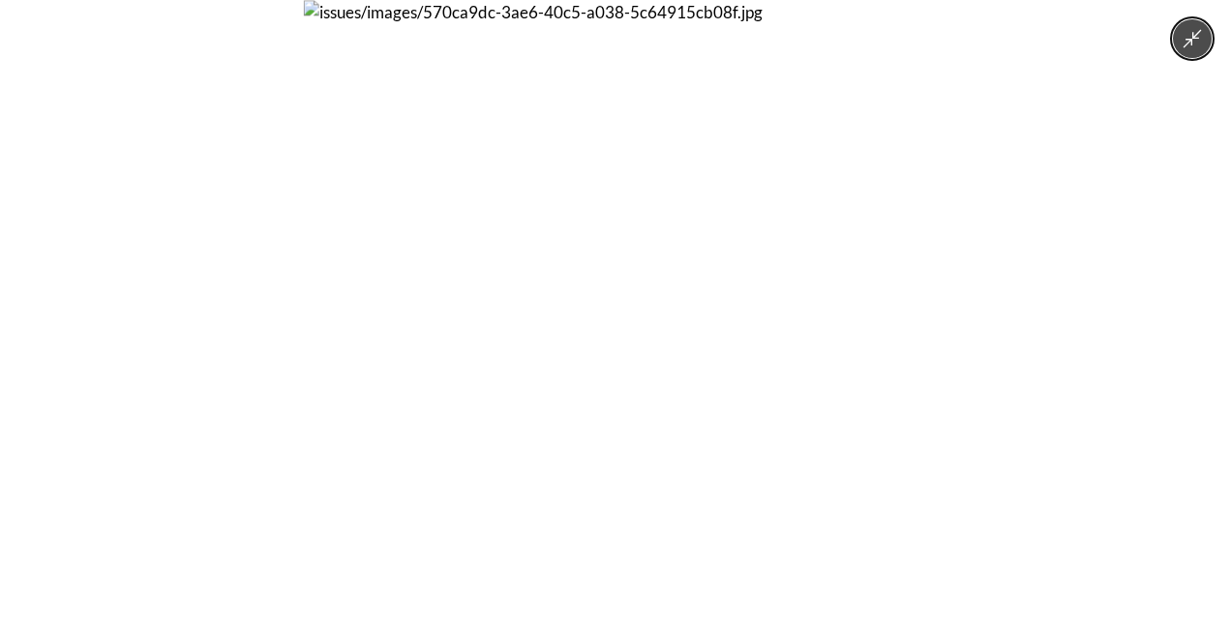
click at [157, 230] on div at bounding box center [615, 311] width 1231 height 623
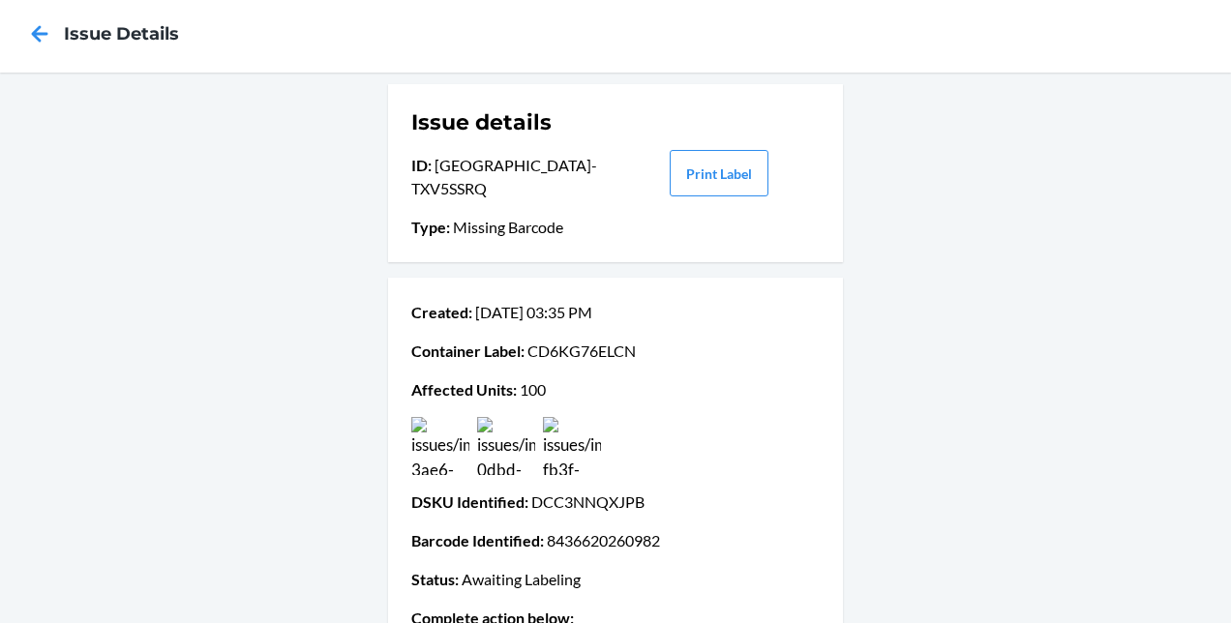
click at [511, 433] on img at bounding box center [506, 446] width 58 height 58
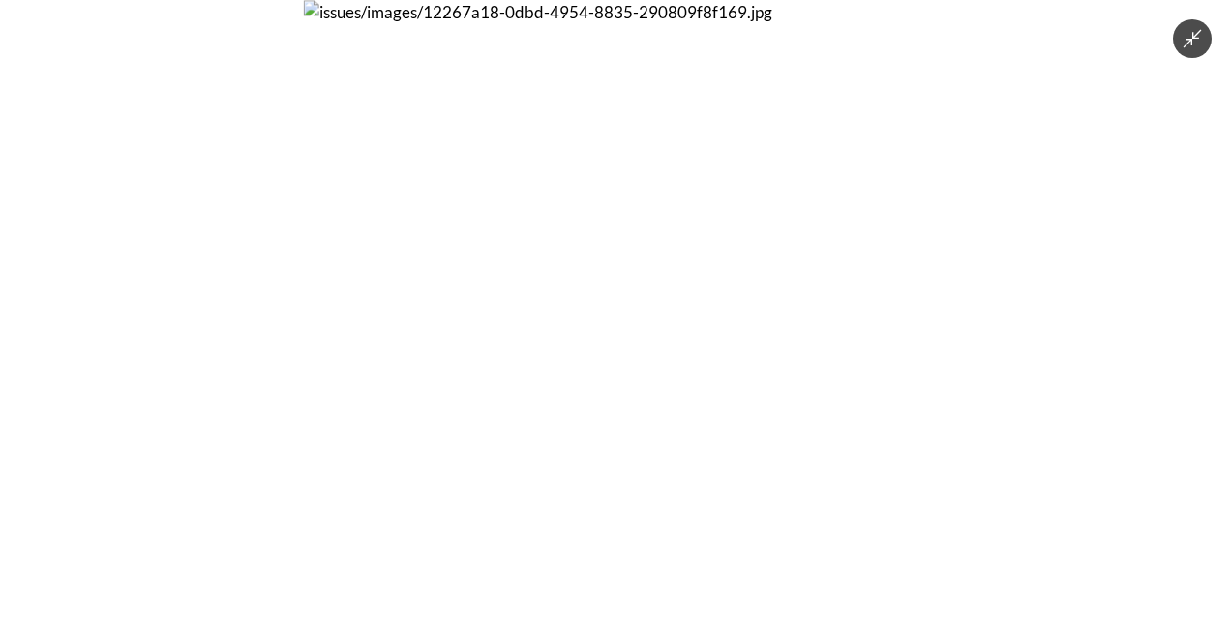
drag, startPoint x: 1165, startPoint y: 108, endPoint x: 261, endPoint y: 366, distance: 939.6
click at [261, 366] on div at bounding box center [615, 311] width 1231 height 623
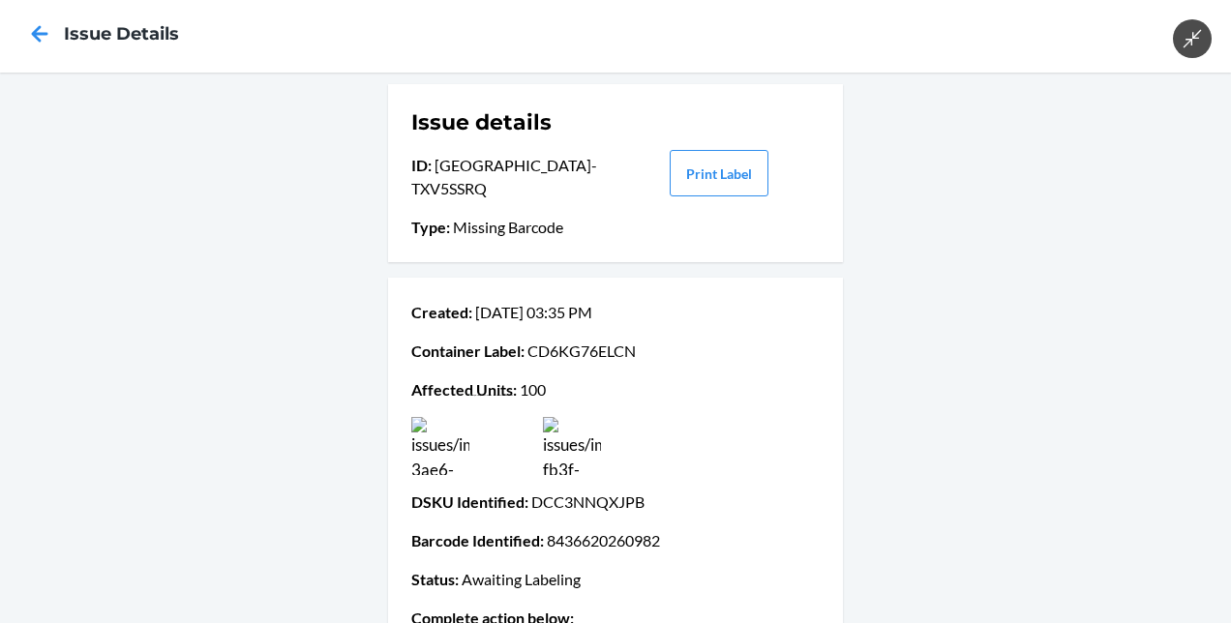
click at [261, 366] on div at bounding box center [615, 311] width 1231 height 623
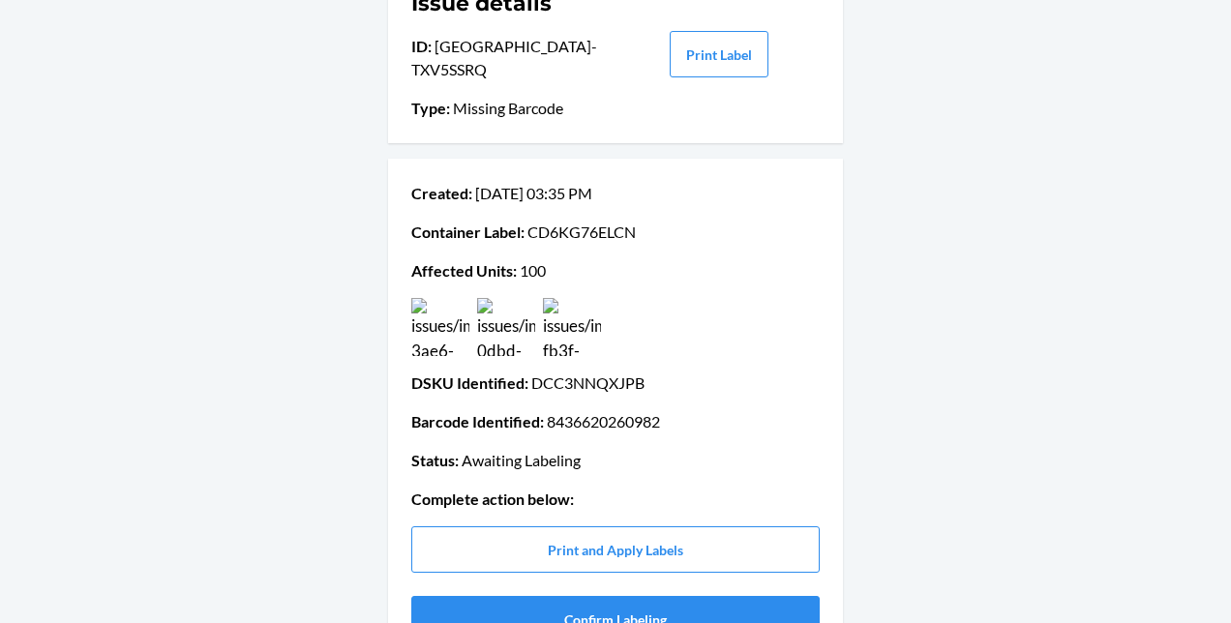
scroll to position [148, 0]
click at [505, 325] on img at bounding box center [506, 326] width 58 height 58
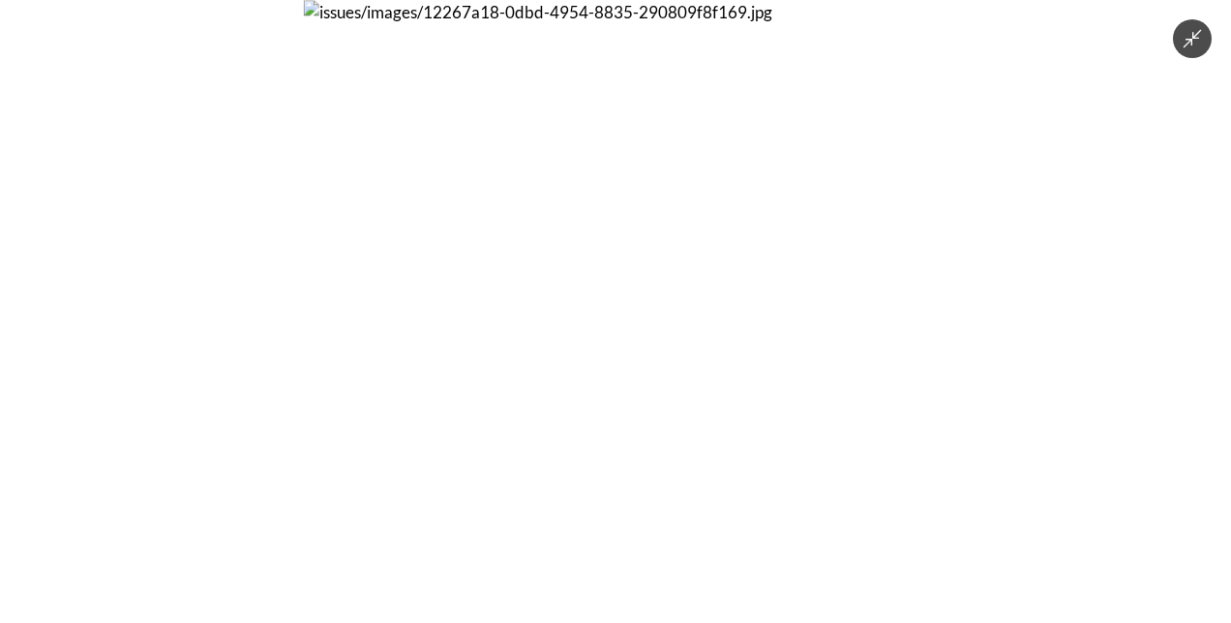
click at [247, 445] on div at bounding box center [615, 311] width 1231 height 623
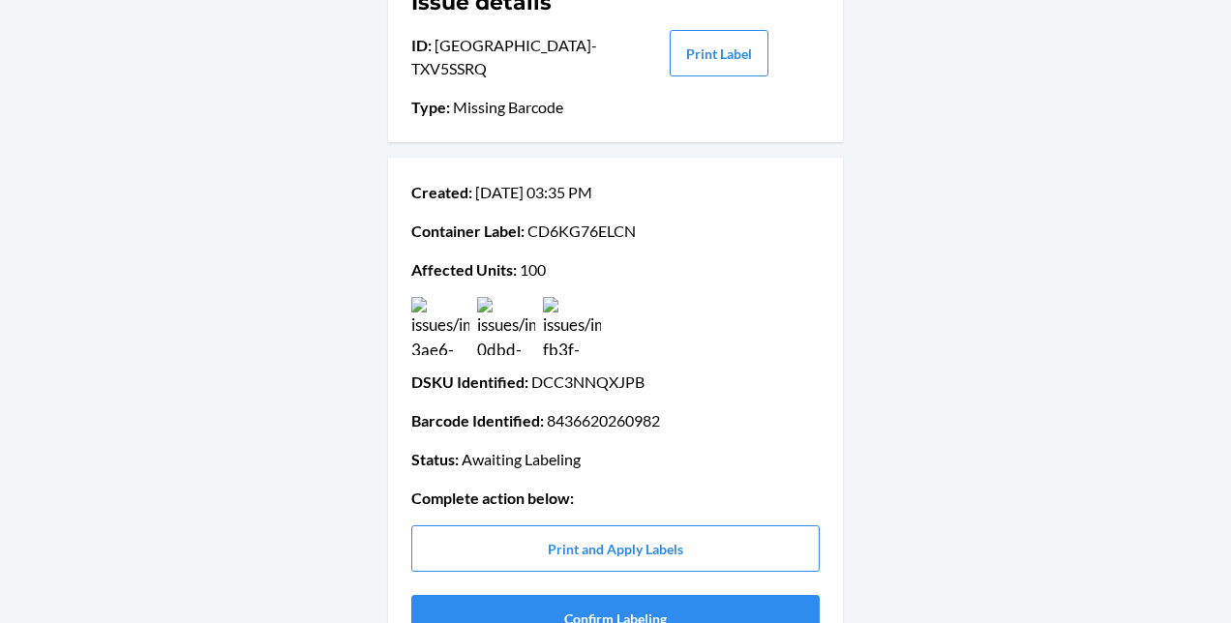
click at [492, 326] on img at bounding box center [506, 326] width 58 height 58
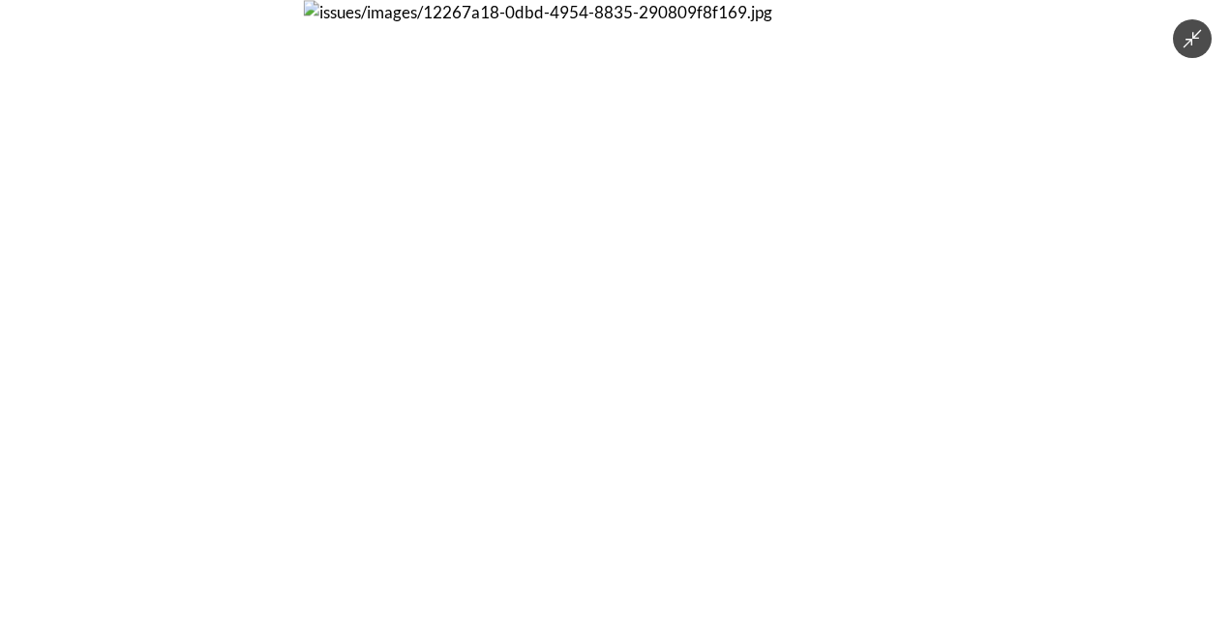
click at [126, 404] on div at bounding box center [615, 311] width 1231 height 623
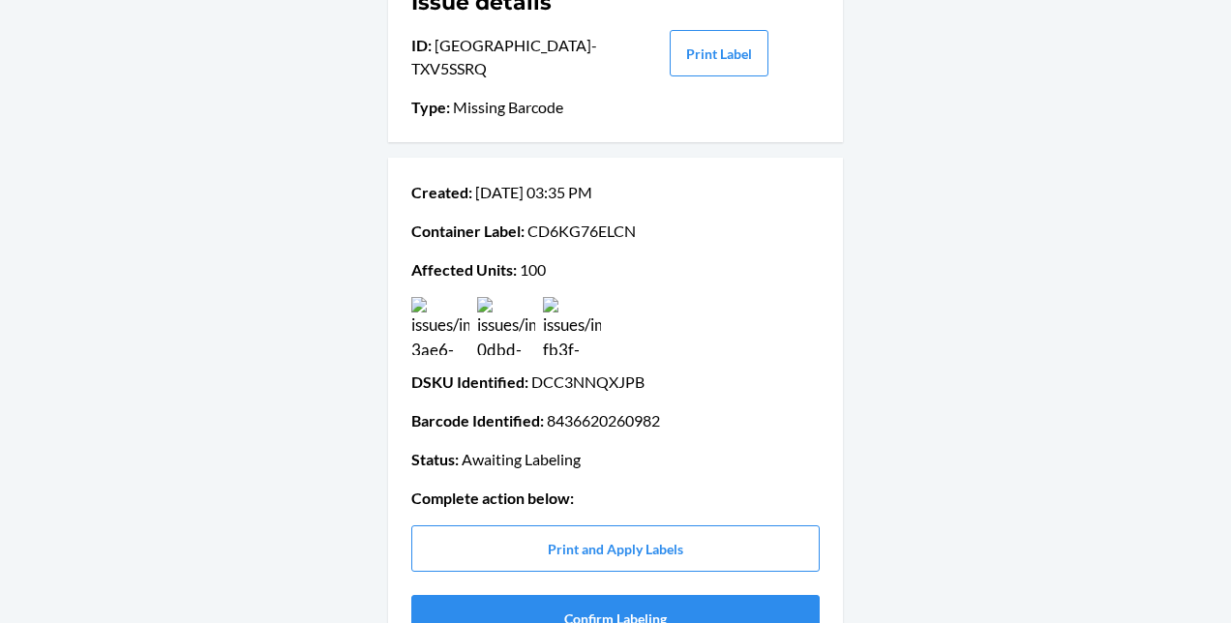
scroll to position [0, 0]
